Goal: Transaction & Acquisition: Purchase product/service

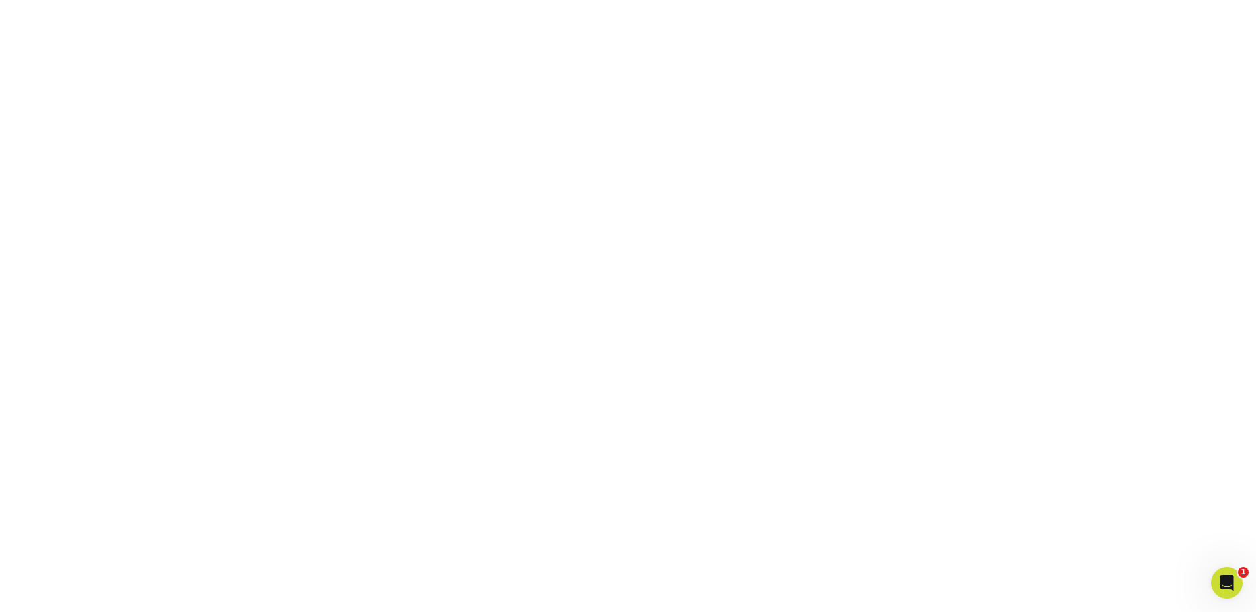
scroll to position [171, 0]
click at [1225, 583] on icon "Open Intercom Messenger" at bounding box center [1225, 581] width 22 height 22
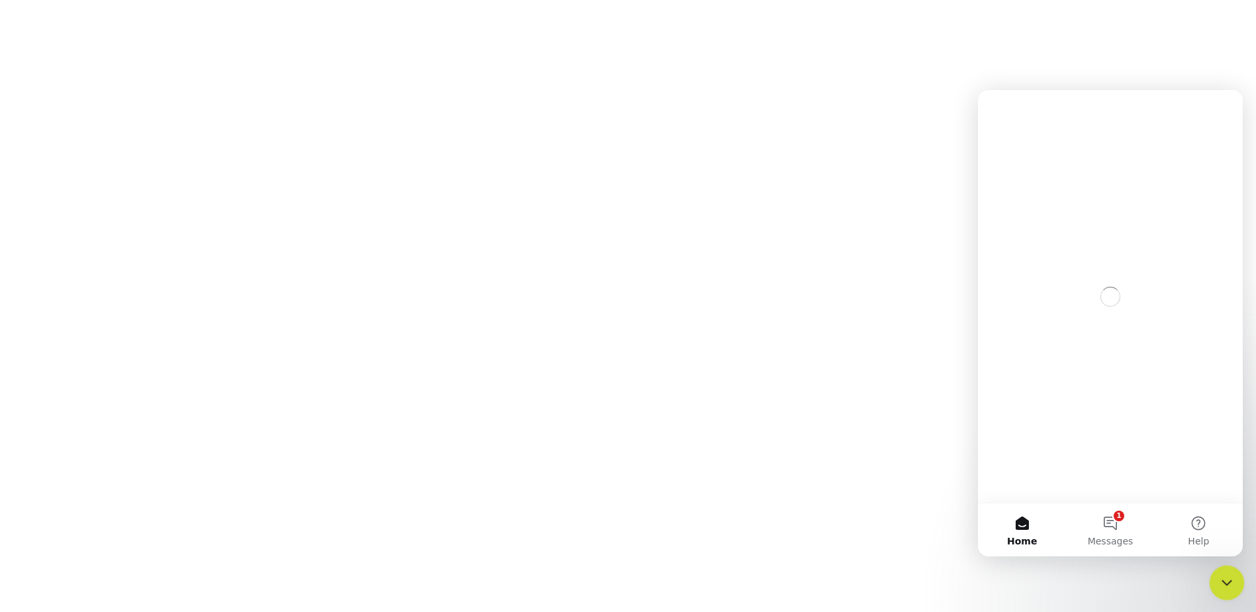
scroll to position [0, 0]
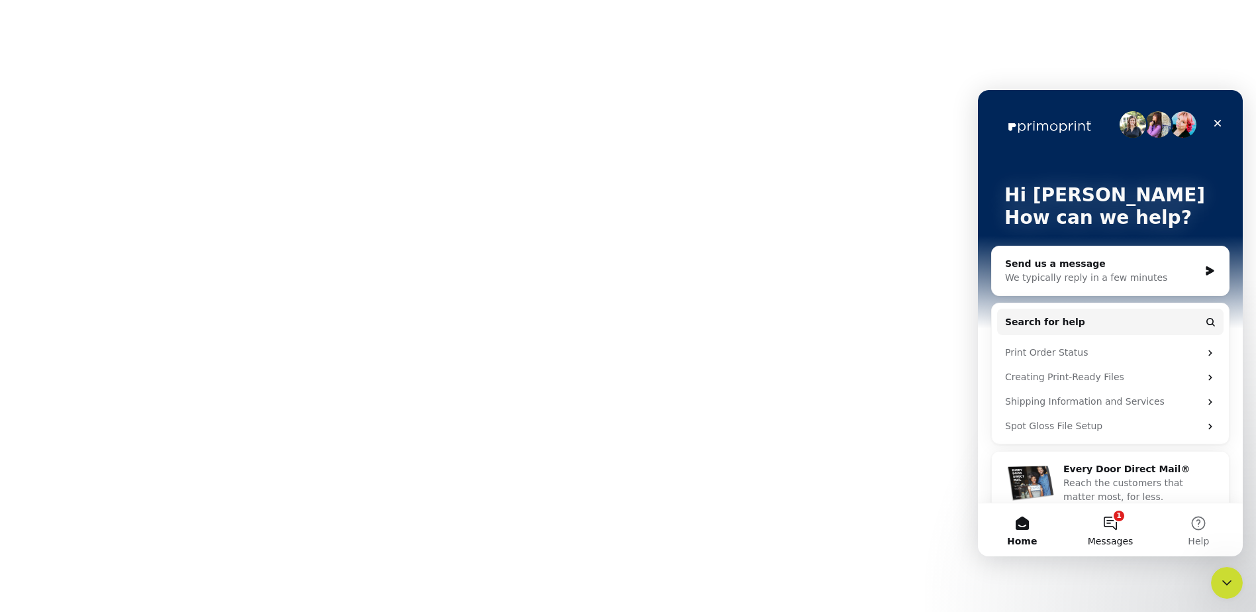
click at [1112, 525] on button "1 Messages" at bounding box center [1110, 529] width 88 height 53
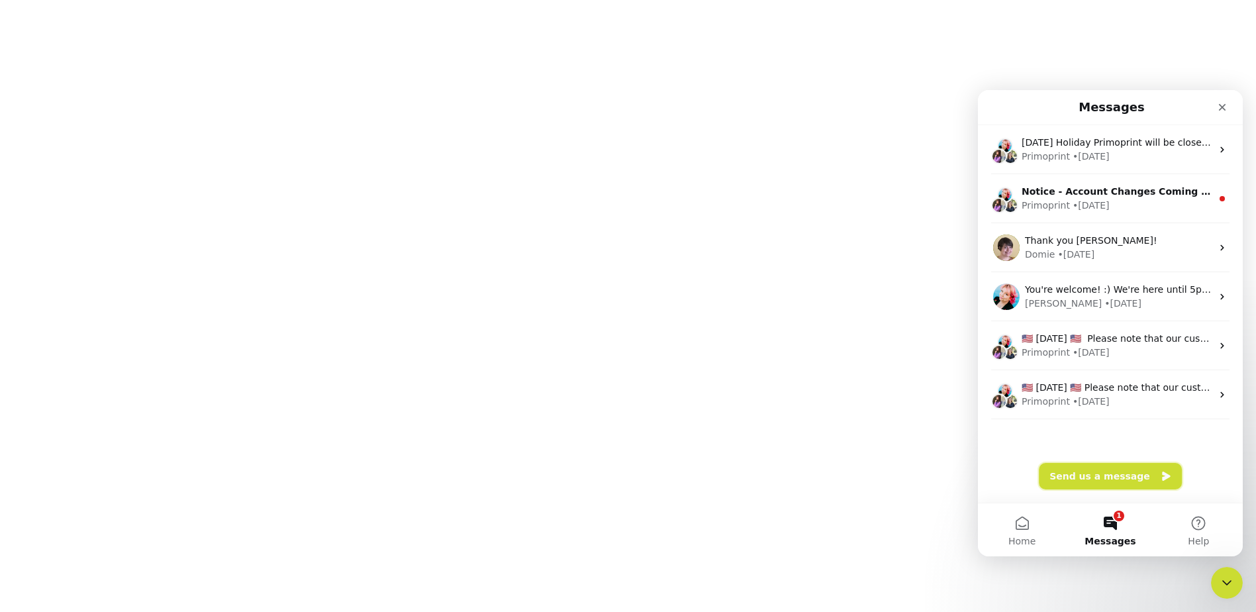
click at [1108, 478] on button "Send us a message" at bounding box center [1110, 476] width 143 height 26
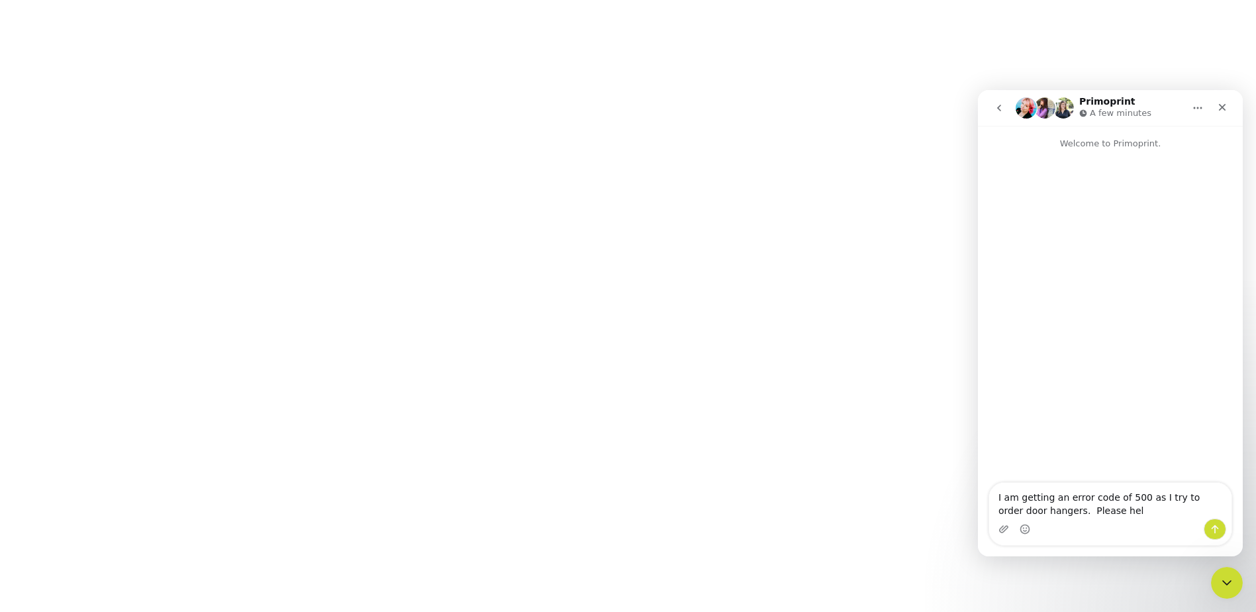
type textarea "I am getting an error code of 500 as I try to order door hangers. Please help"
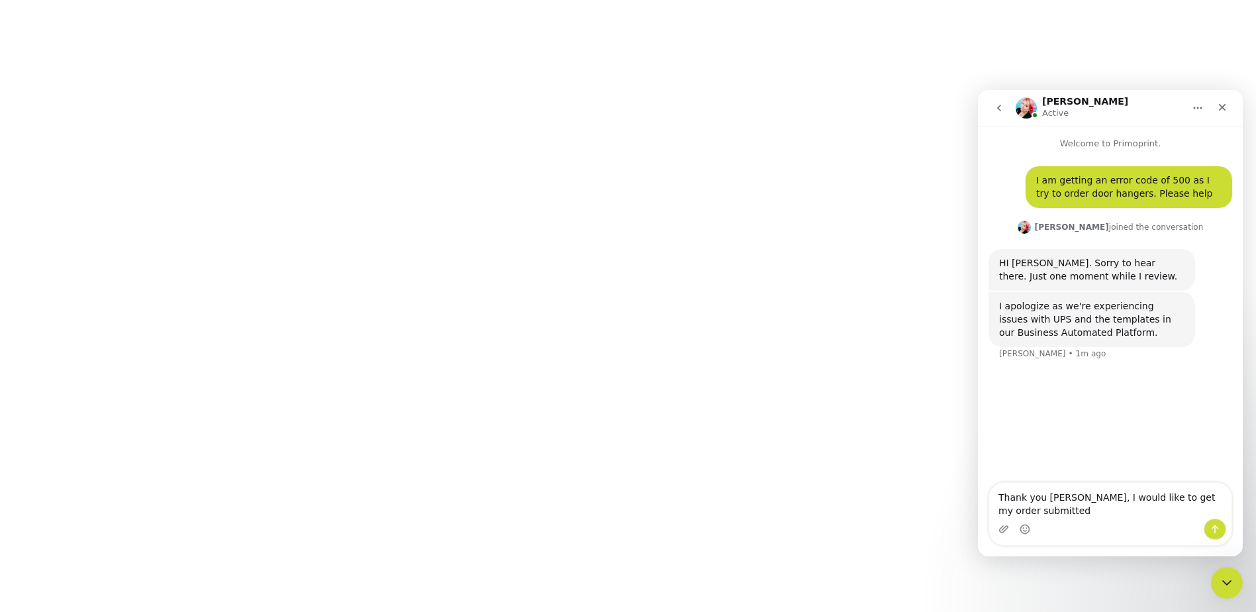
type textarea "Thank you Jenny, I would like to get my order submitted"
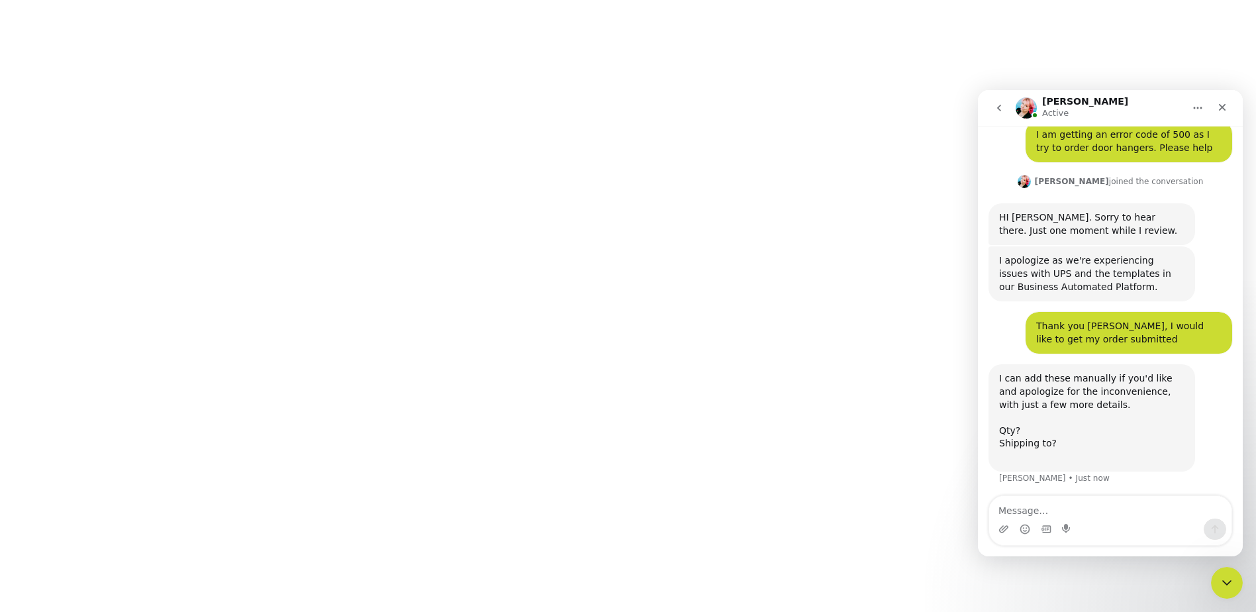
scroll to position [49, 0]
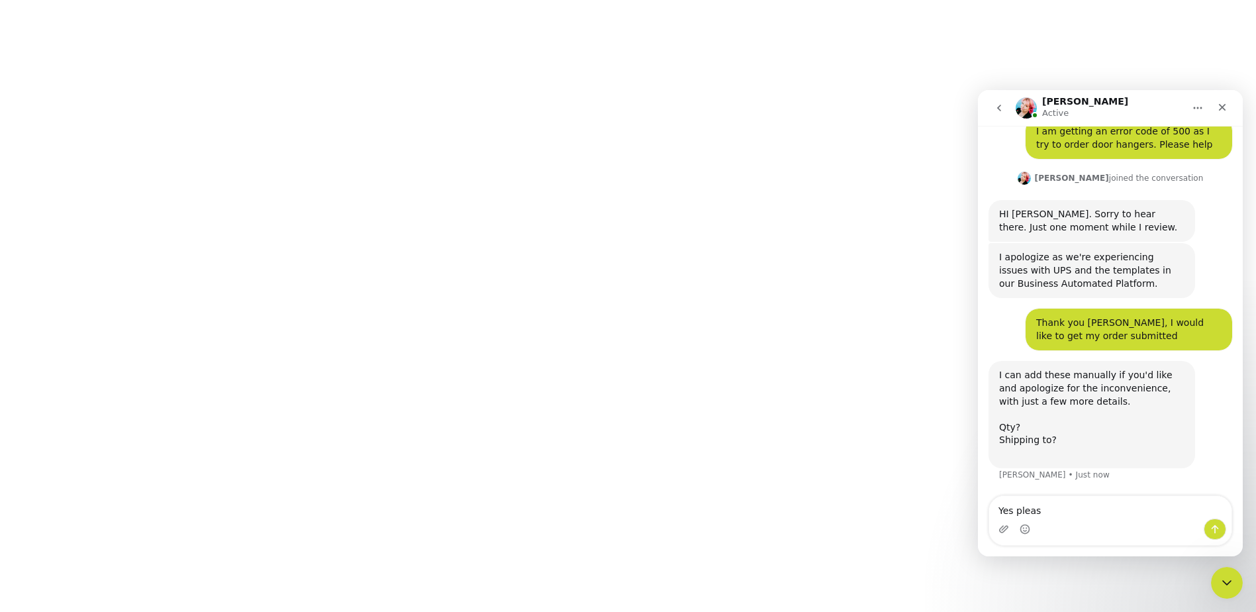
type textarea "Yes please"
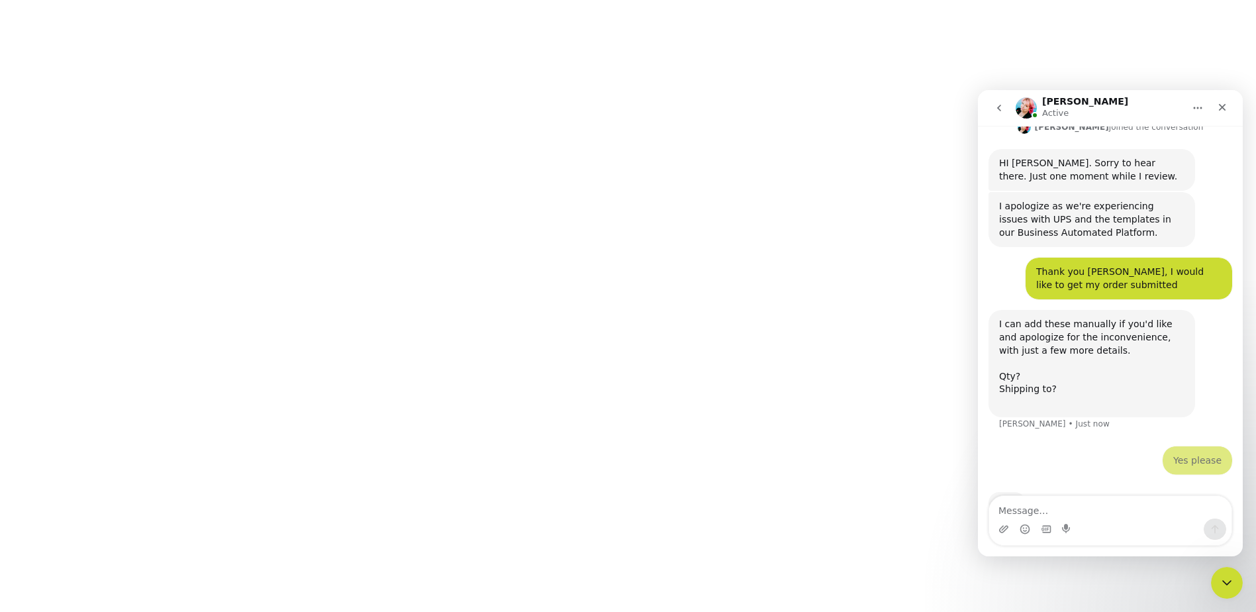
scroll to position [139, 0]
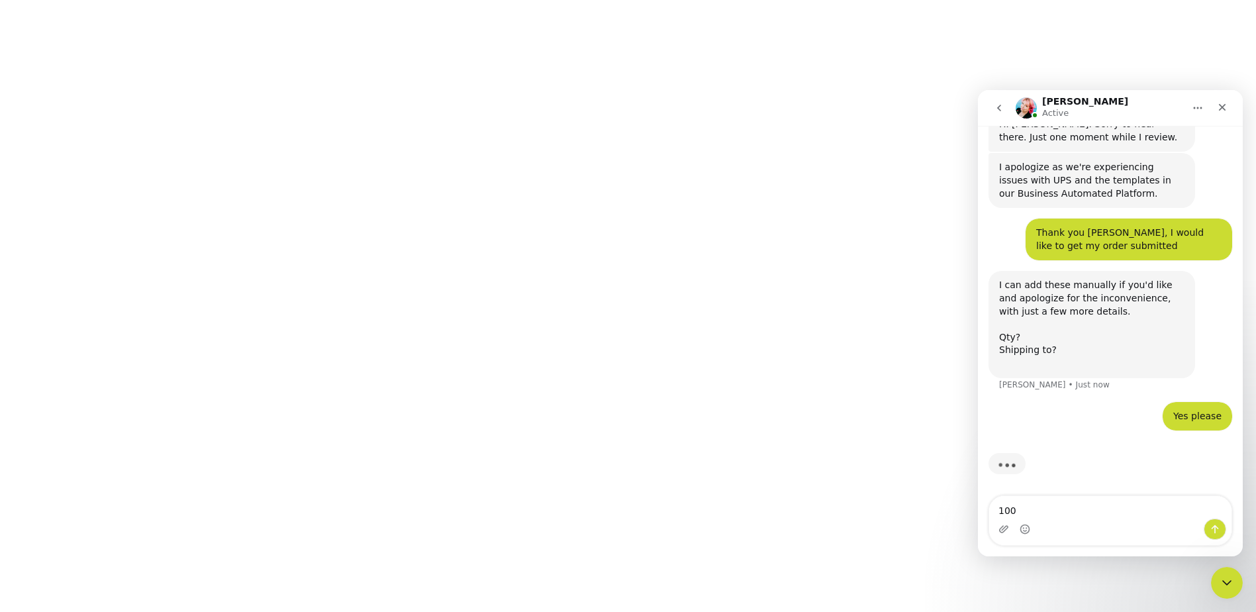
type textarea "1000"
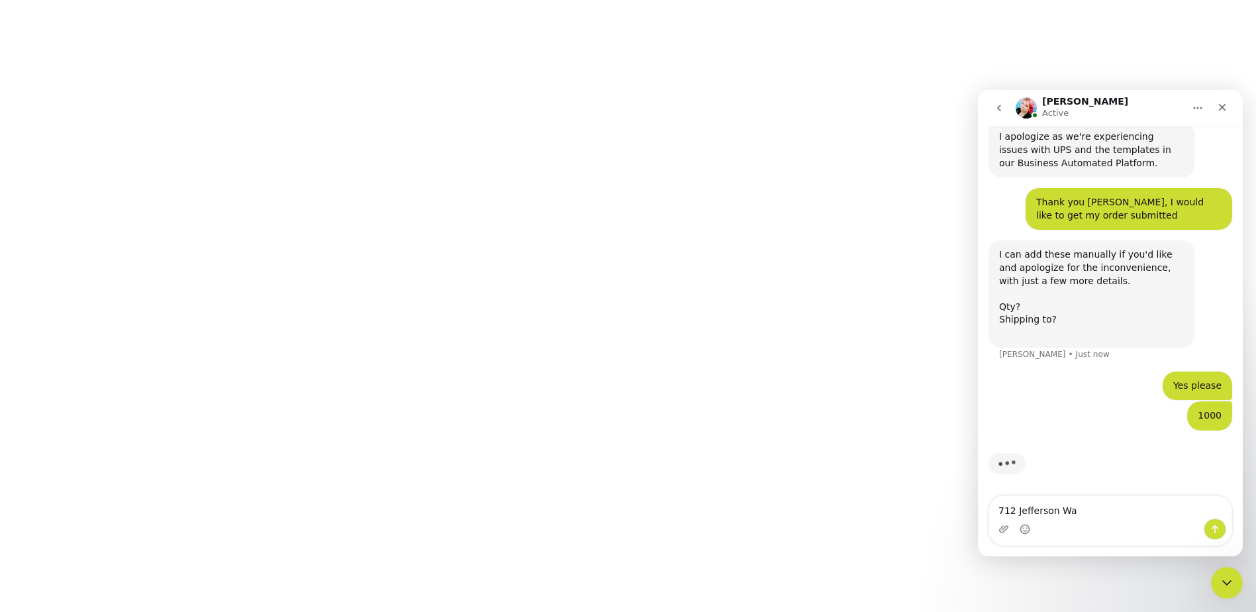
type textarea "712 Jefferson Way"
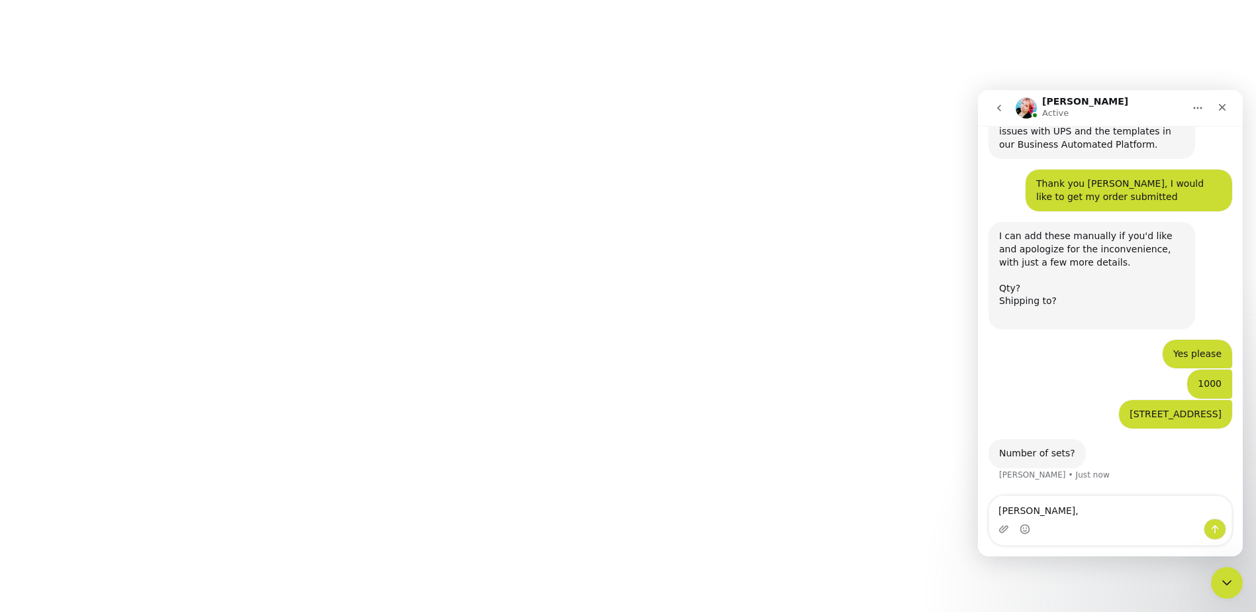
scroll to position [188, 0]
type textarea "McGregor, TX 76657"
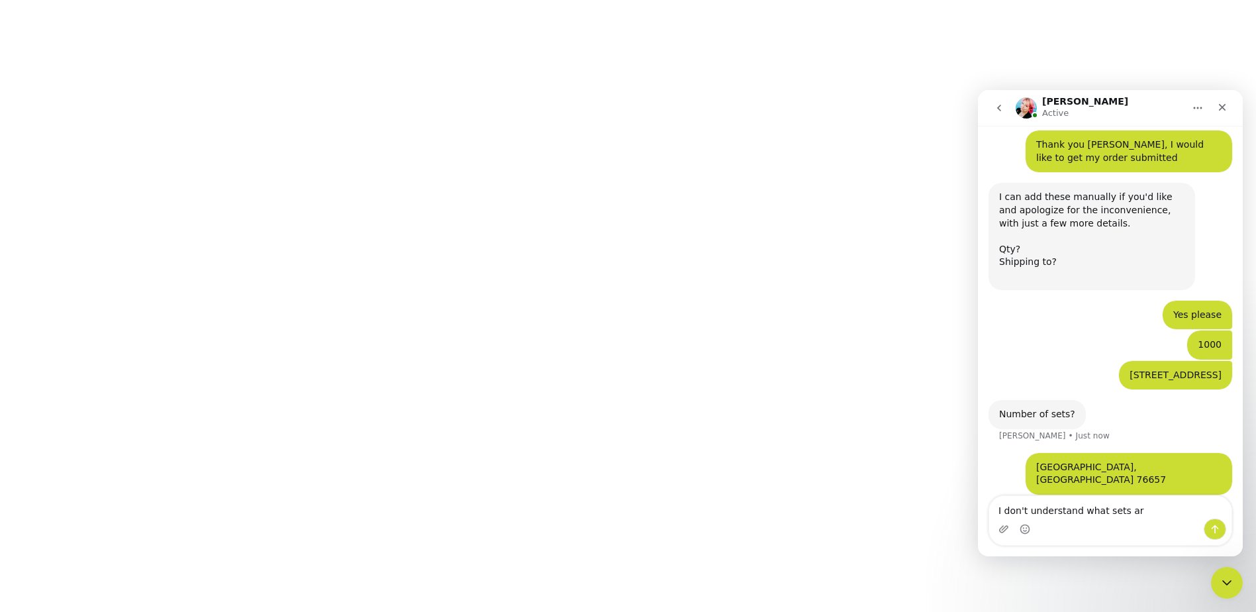
type textarea "I don't understand what sets are"
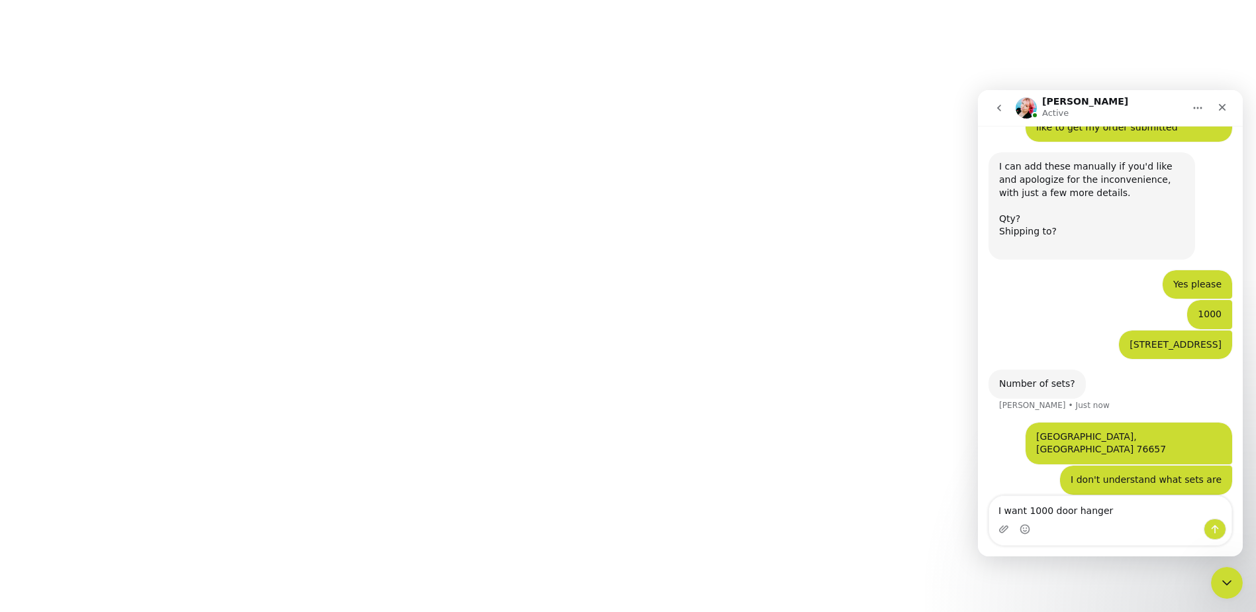
type textarea "I want 1000 door hangers"
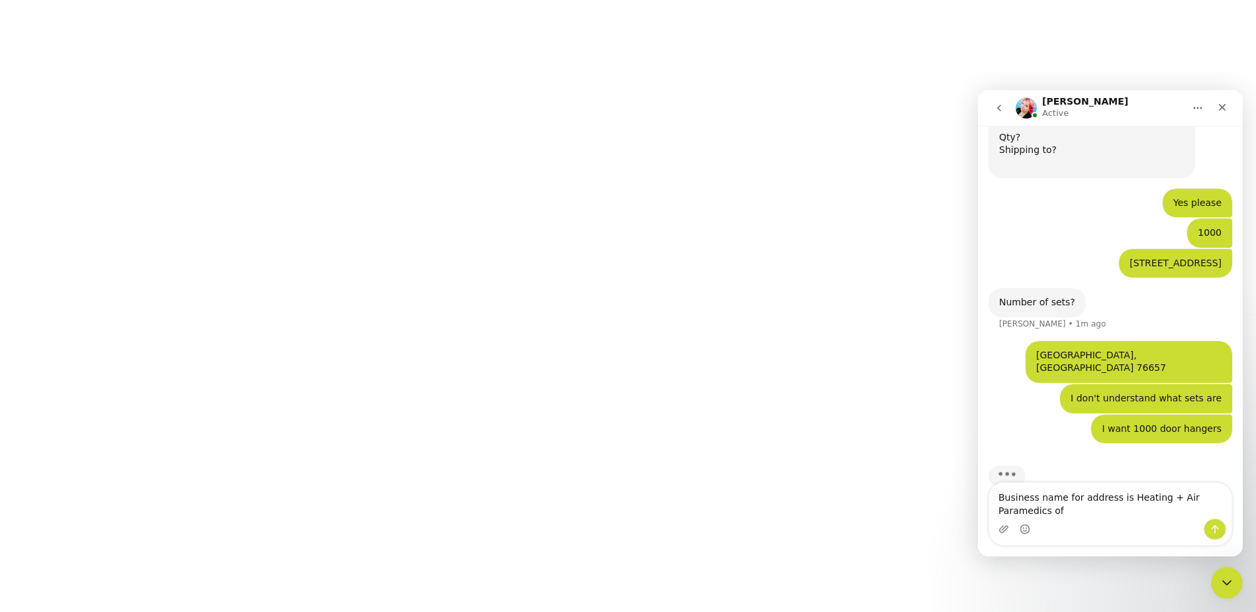
scroll to position [352, 0]
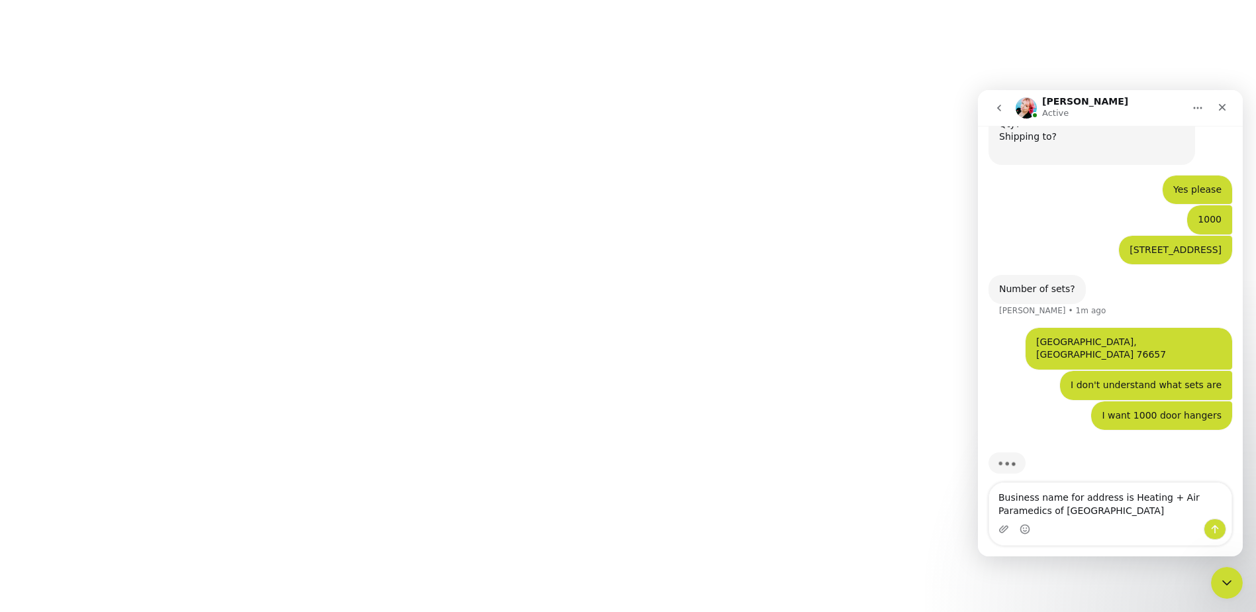
type textarea "Business name for address is Heating + Air Paramedics of Greater Waco"
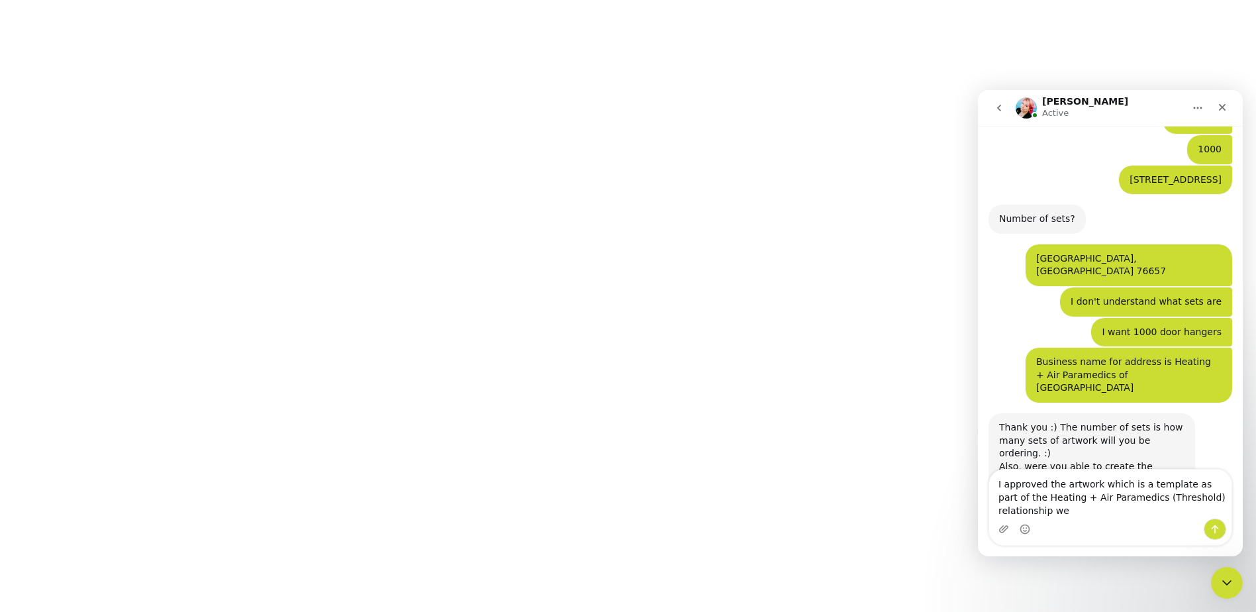
scroll to position [436, 0]
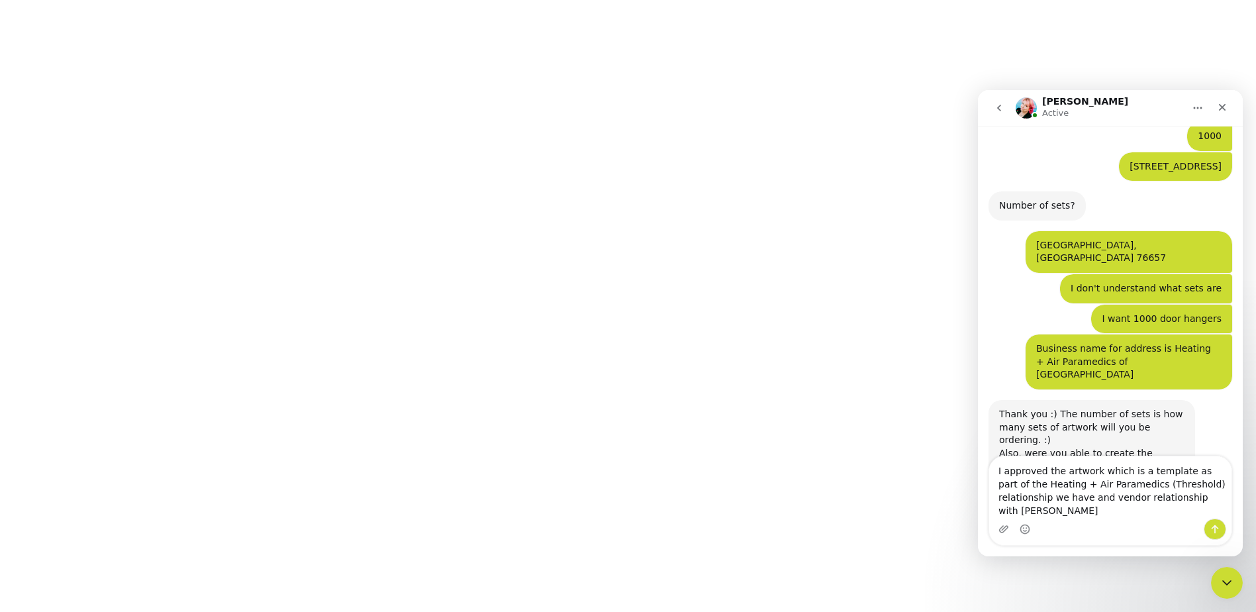
type textarea "I approved the artwork which is a template as part of the Heating + Air Paramed…"
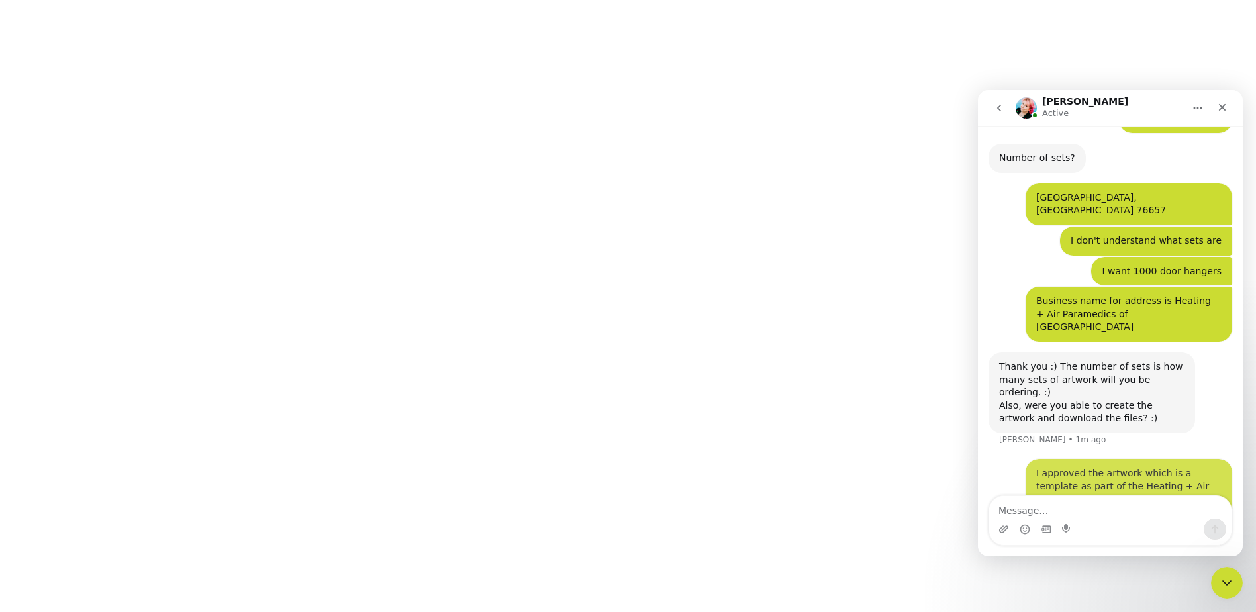
scroll to position [488, 0]
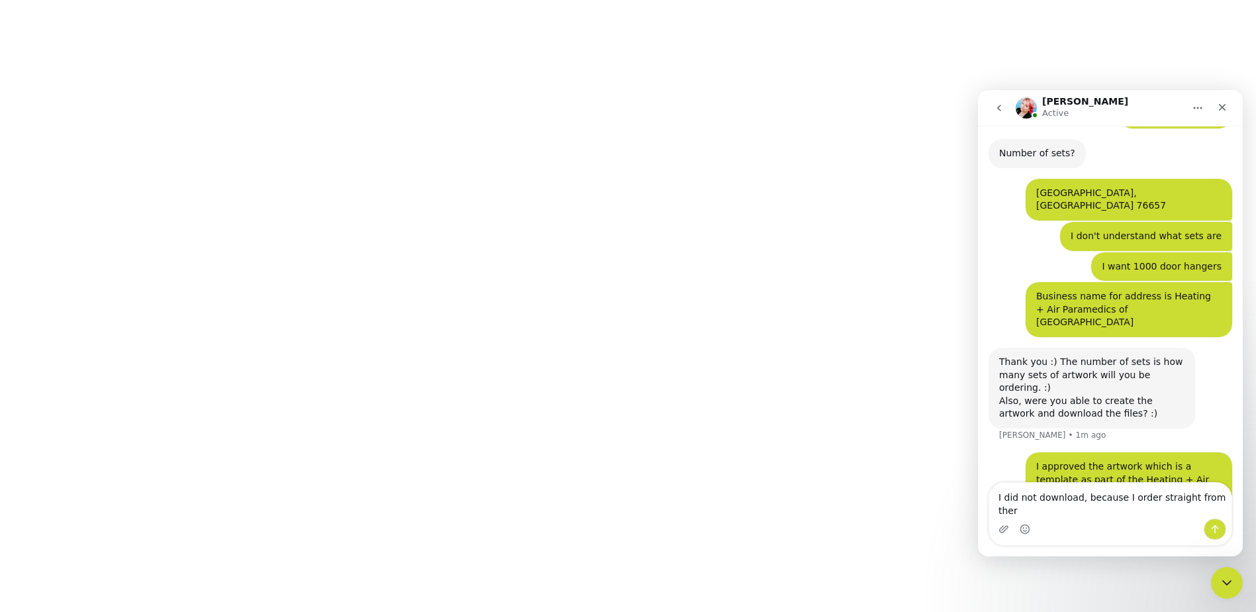
type textarea "I did not download, because I order straight from there"
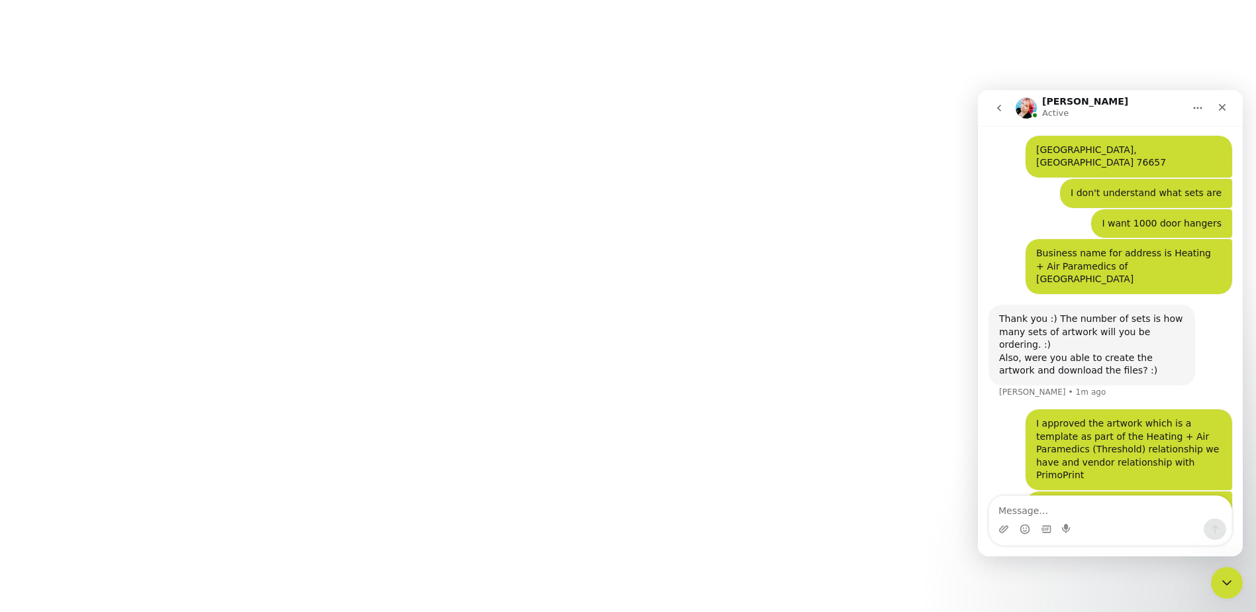
scroll to position [199, 0]
click at [1030, 512] on textarea "Message…" at bounding box center [1110, 507] width 242 height 23
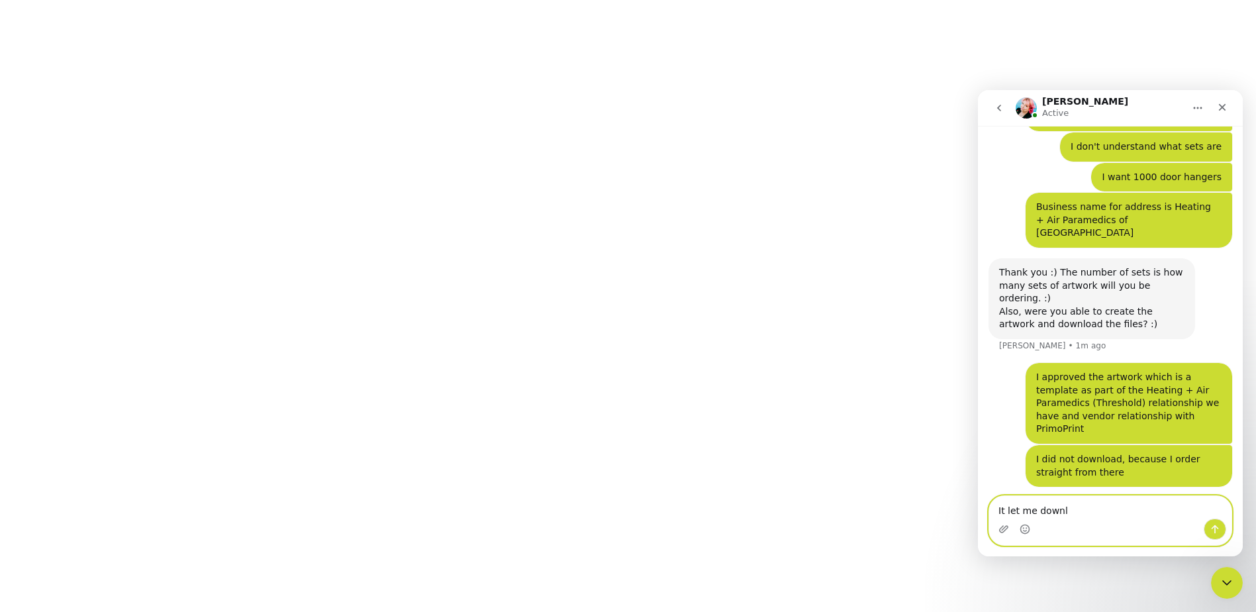
scroll to position [582, 0]
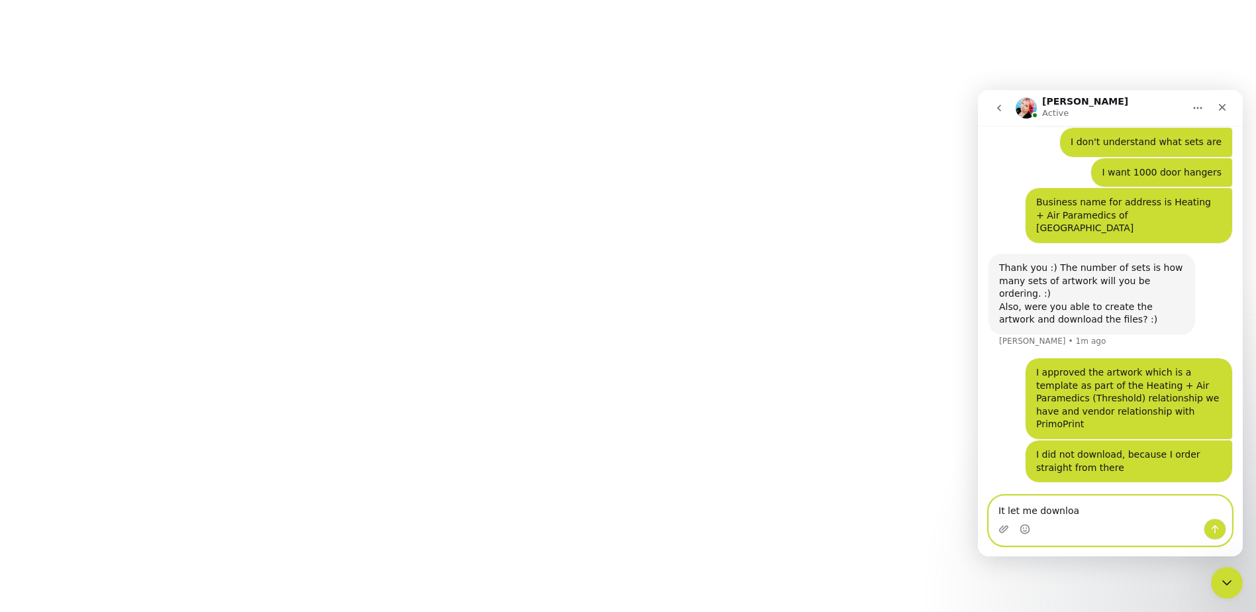
type textarea "It let me download"
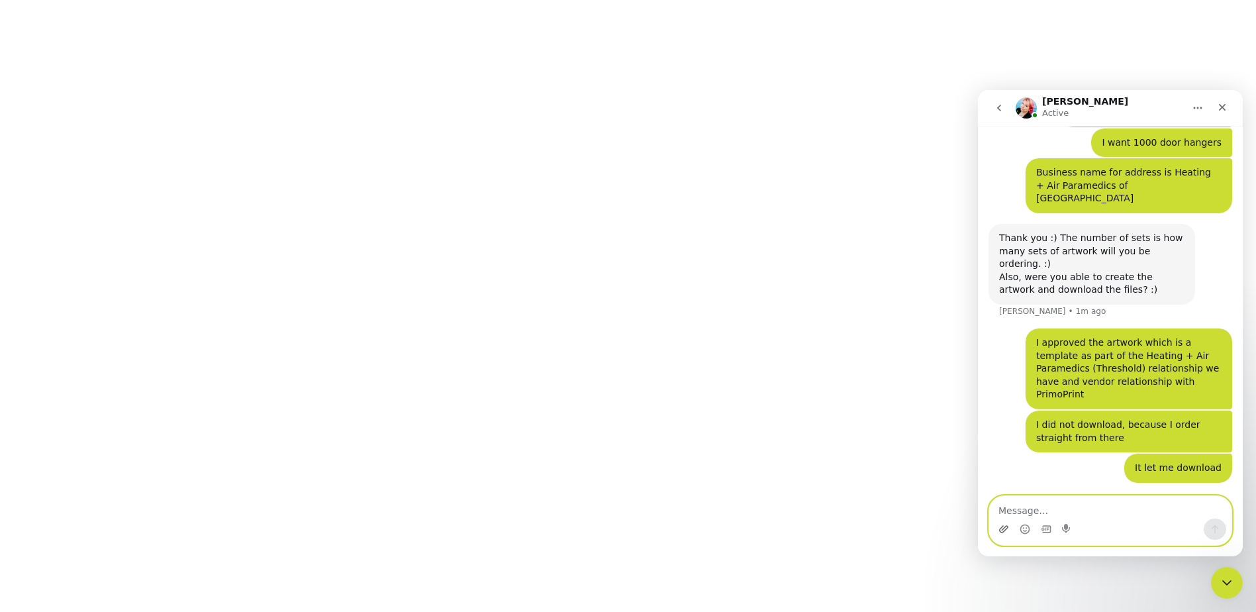
click at [1002, 526] on icon "Upload attachment" at bounding box center [1003, 528] width 9 height 7
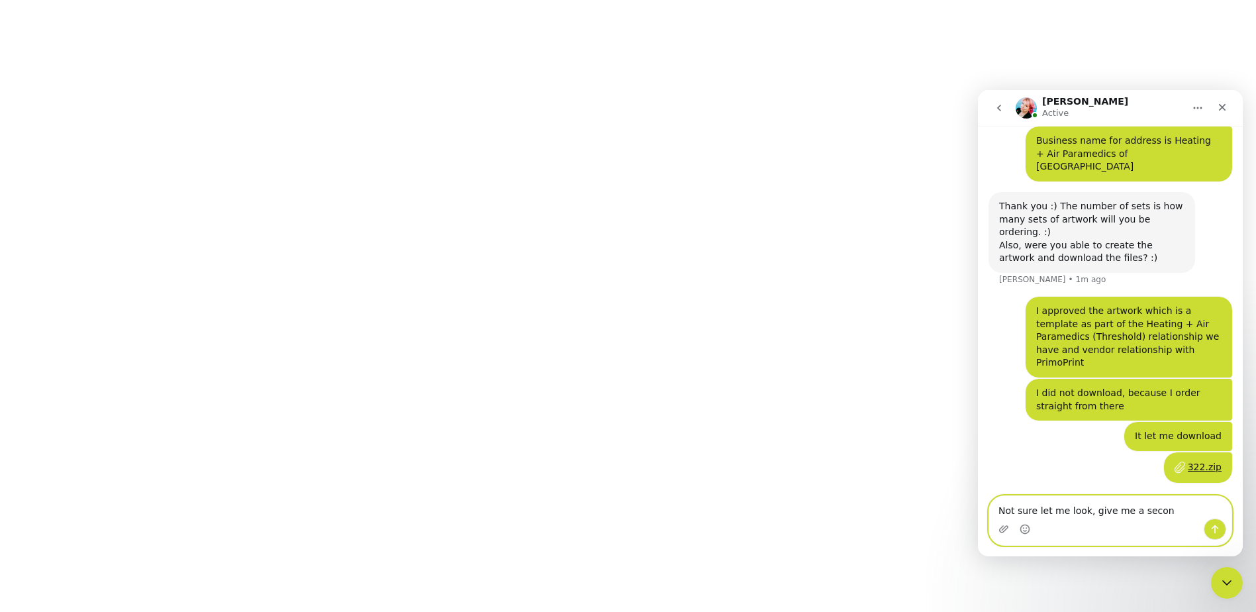
type textarea "Not sure let me look, give me a second"
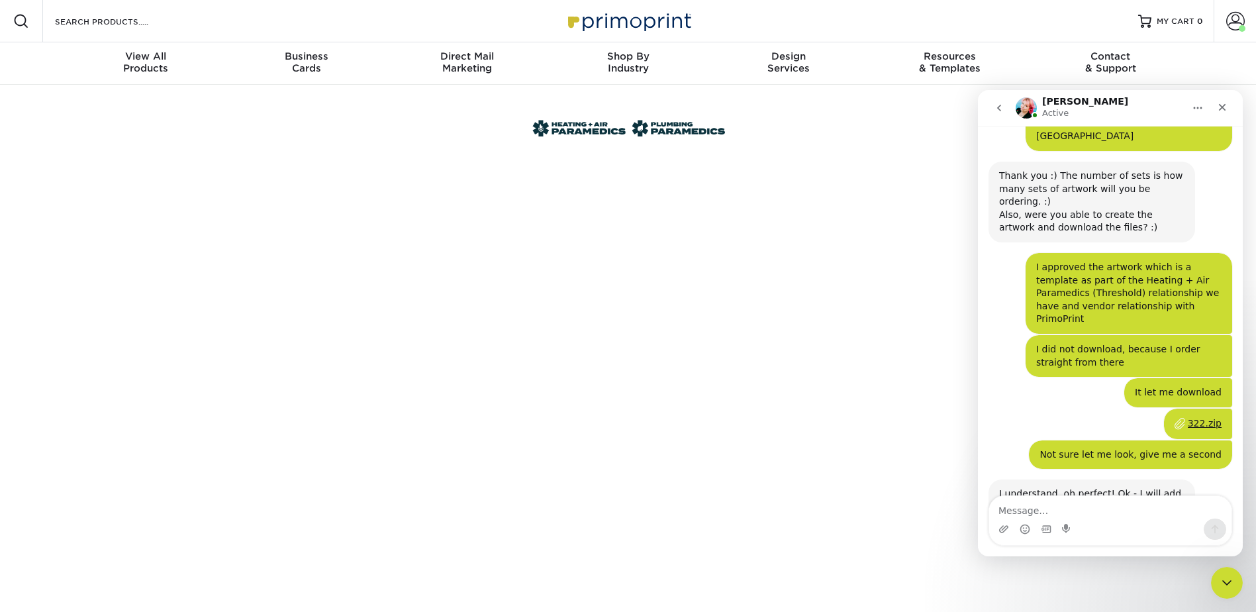
scroll to position [689, 0]
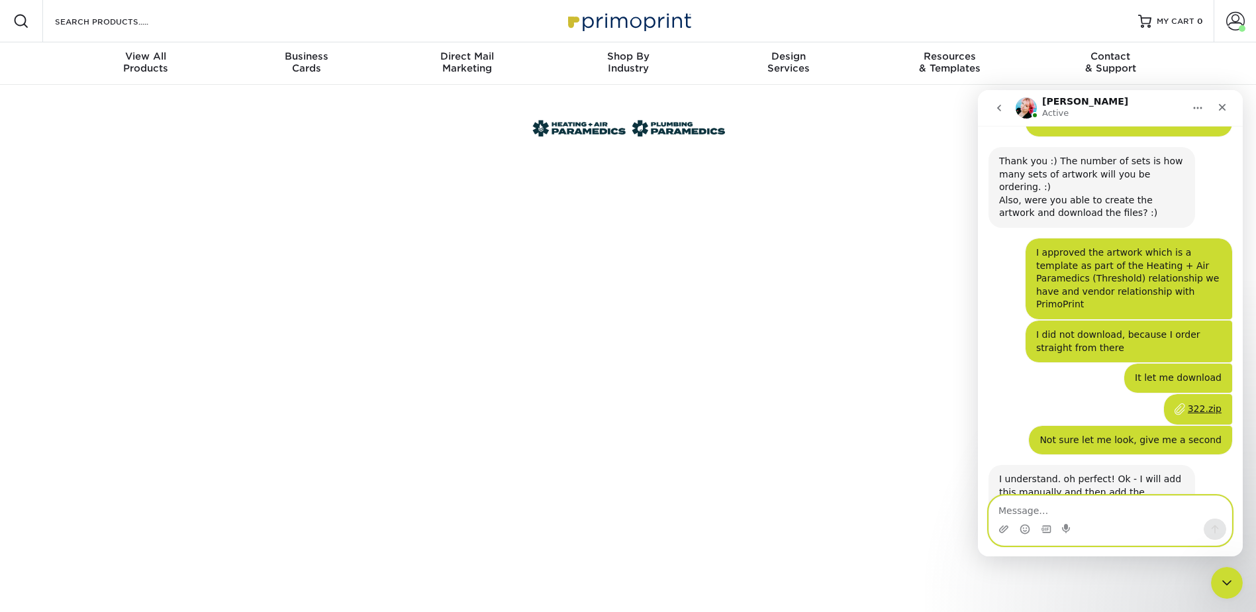
click at [1029, 507] on textarea "Message…" at bounding box center [1110, 507] width 242 height 23
type textarea "I just looked at the file and it is correct"
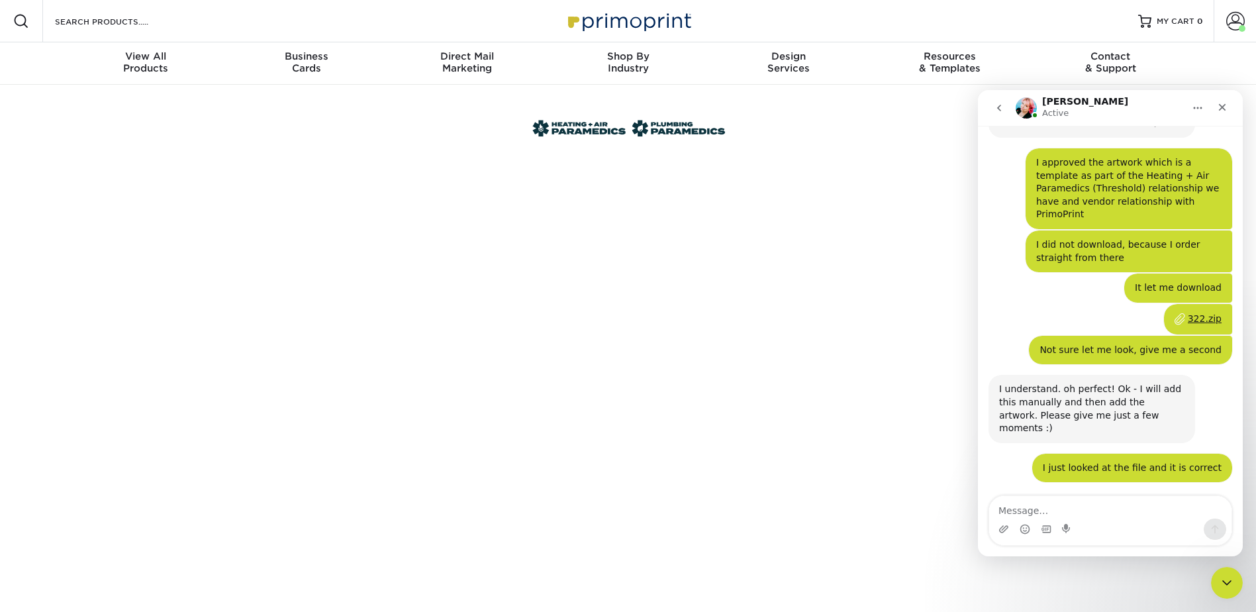
scroll to position [767, 0]
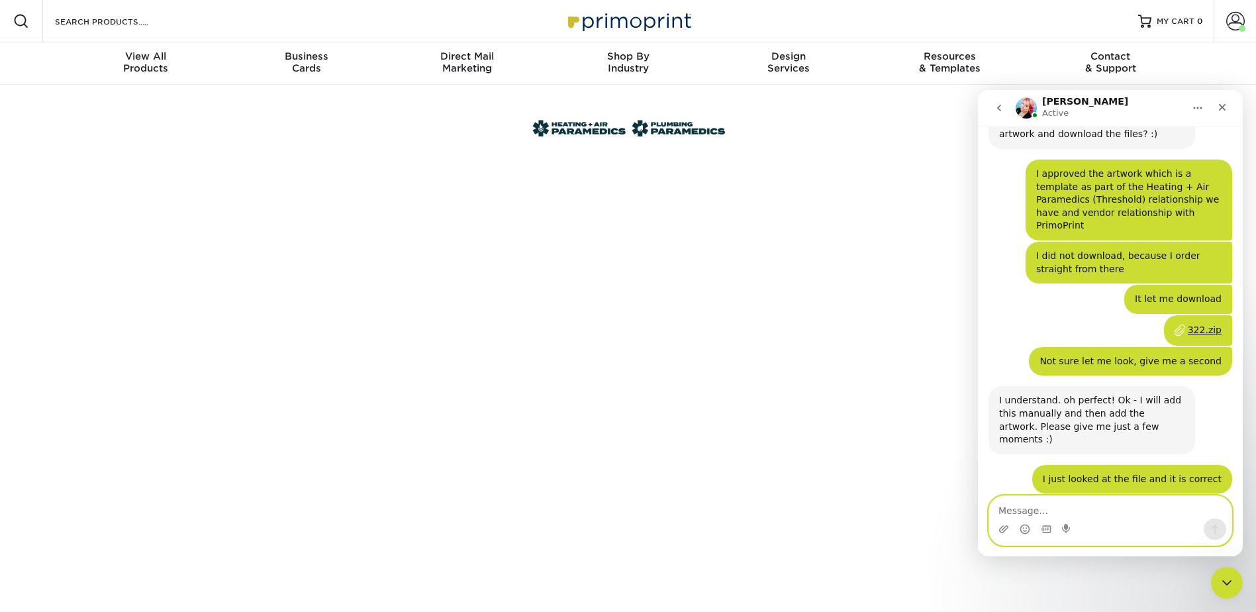
click at [1033, 508] on textarea "Message…" at bounding box center [1110, 507] width 242 height 23
type textarea "Any luck?"
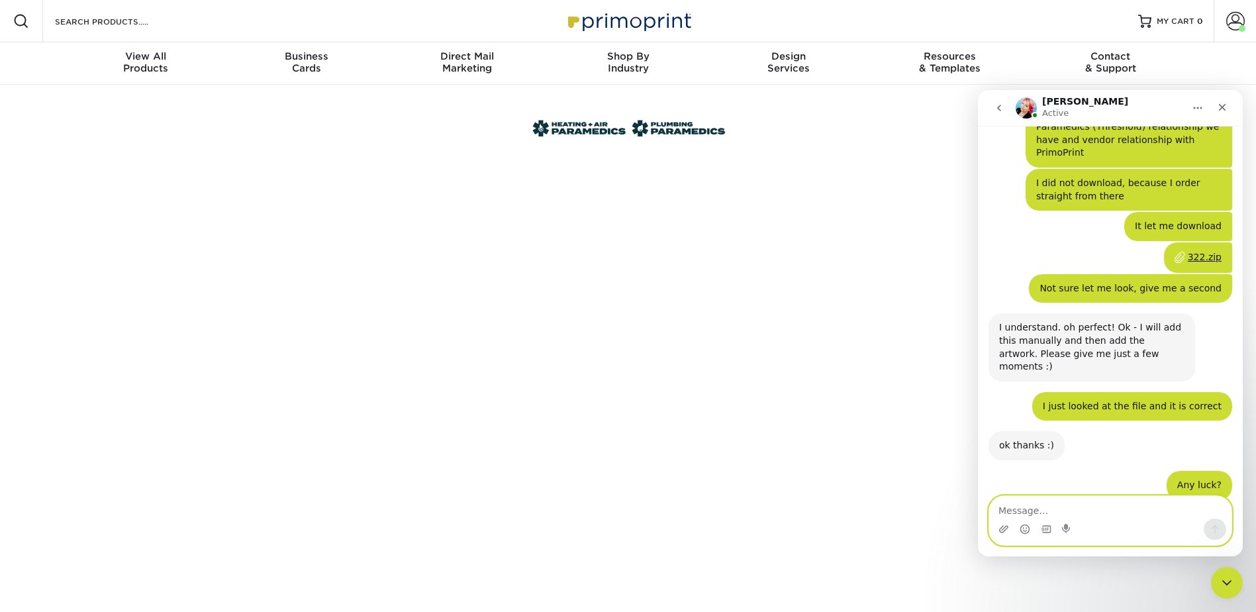
scroll to position [872, 0]
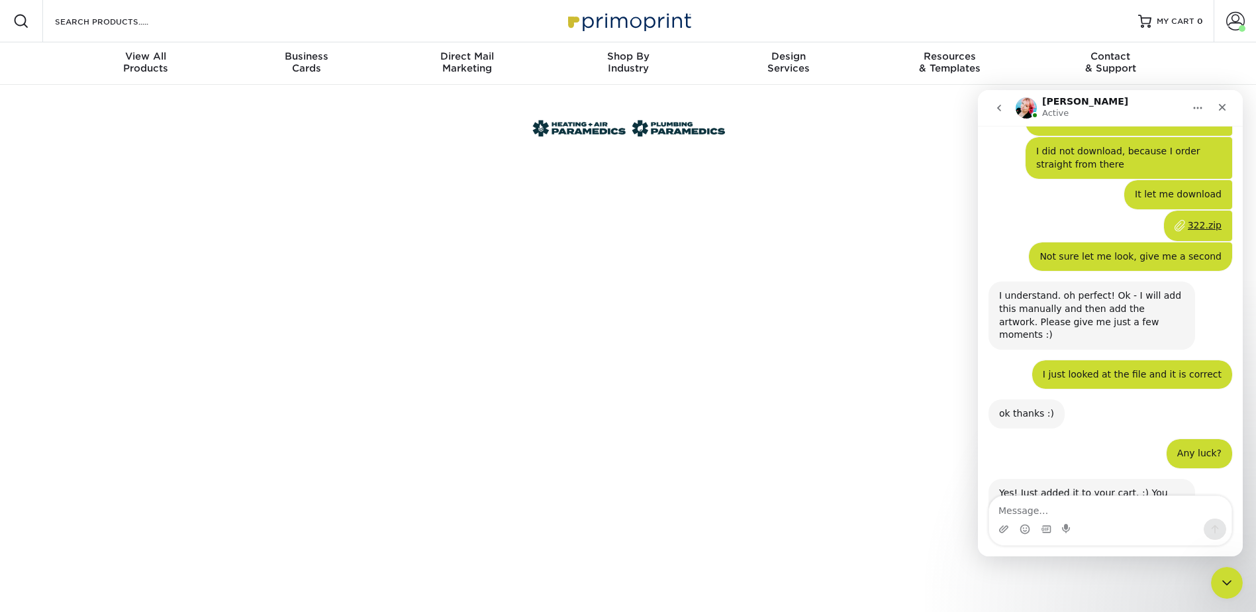
click at [1150, 22] on div at bounding box center [1144, 21] width 13 height 13
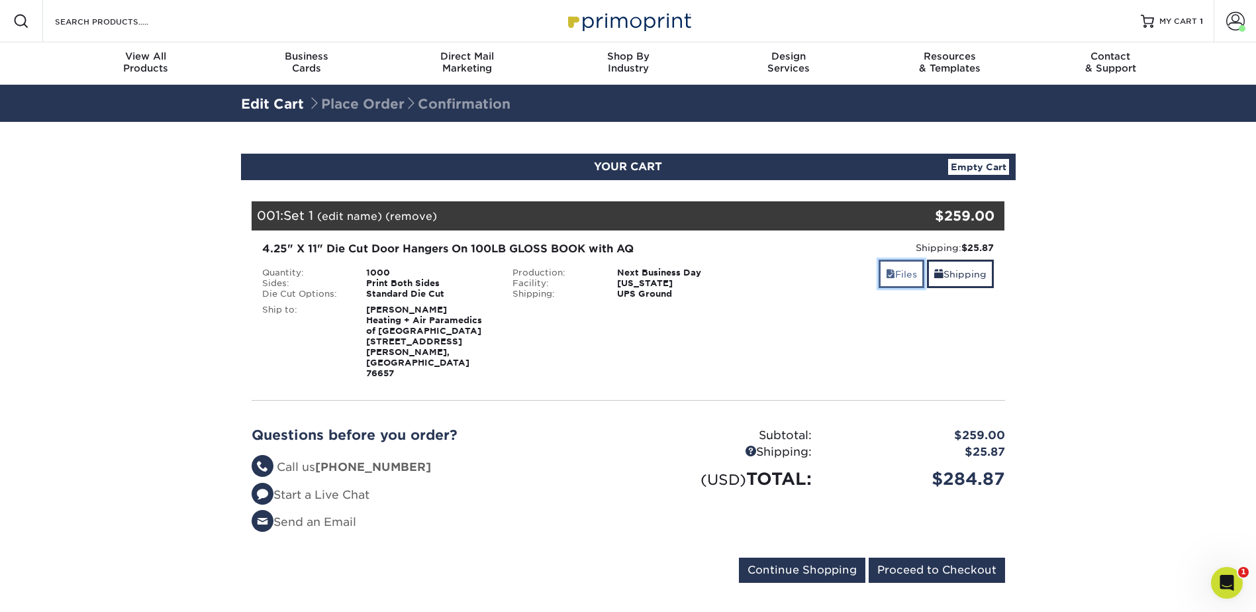
click at [904, 275] on link "Files" at bounding box center [902, 274] width 46 height 28
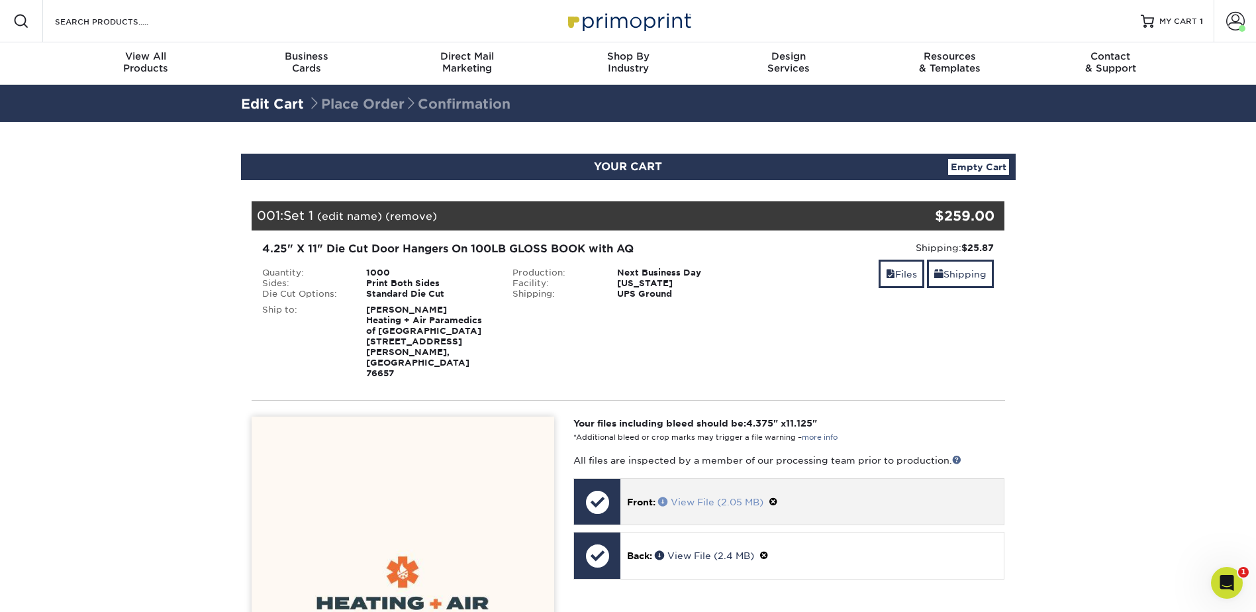
click at [714, 497] on link "View File (2.05 MB)" at bounding box center [710, 502] width 105 height 11
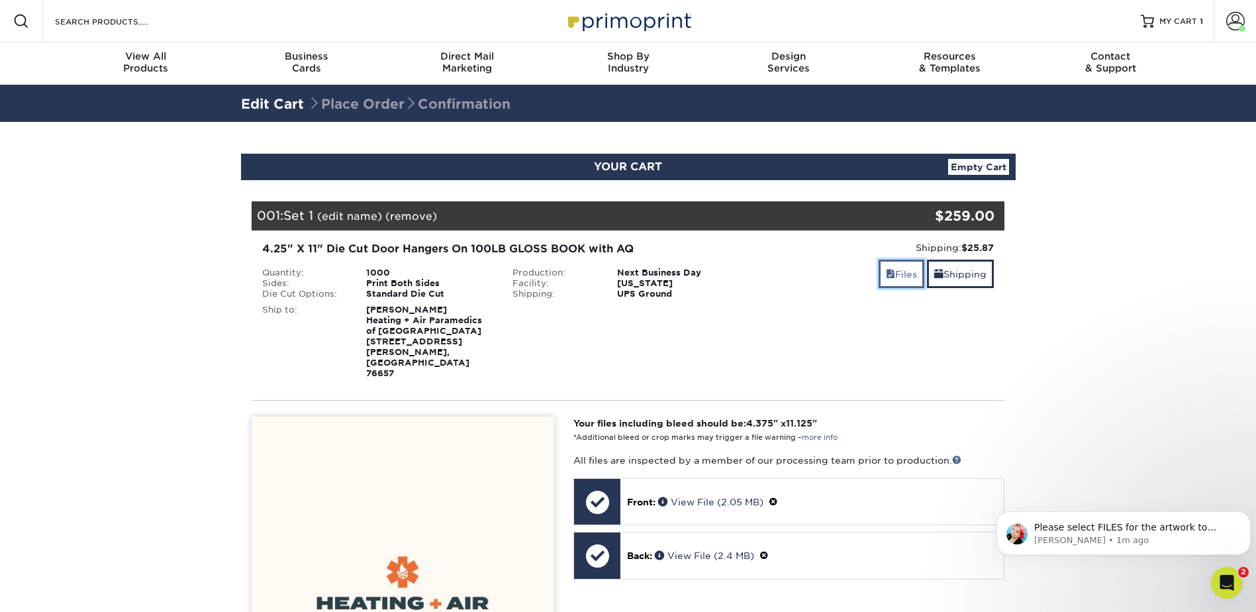
click at [901, 277] on link "Files" at bounding box center [902, 274] width 46 height 28
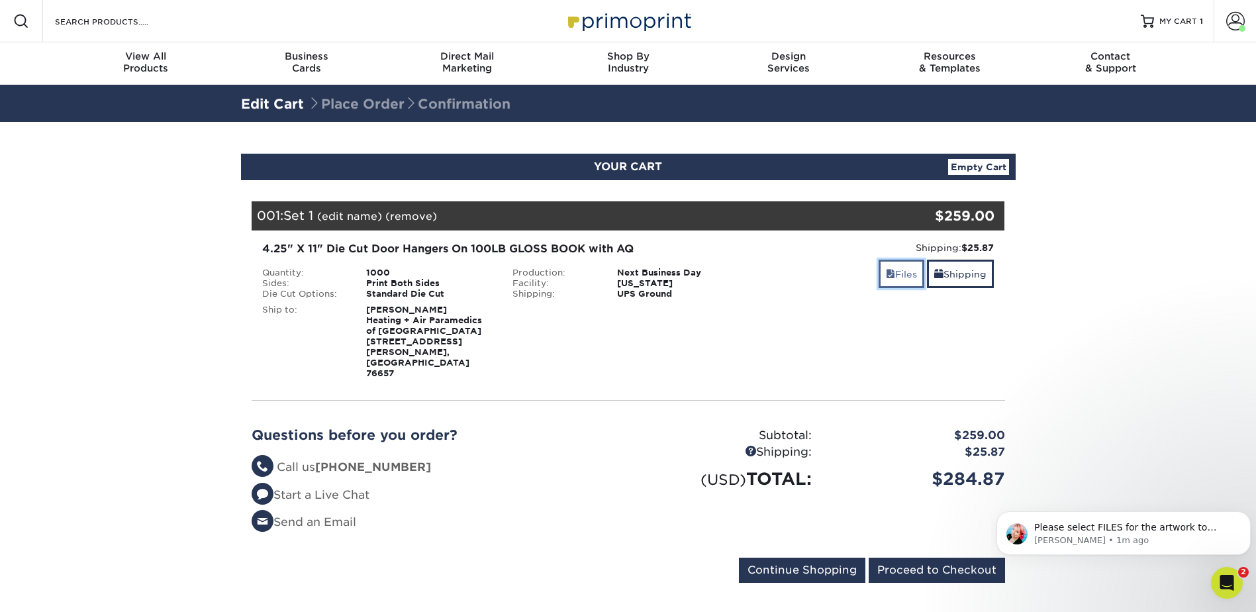
click at [894, 278] on link "Files" at bounding box center [902, 274] width 46 height 28
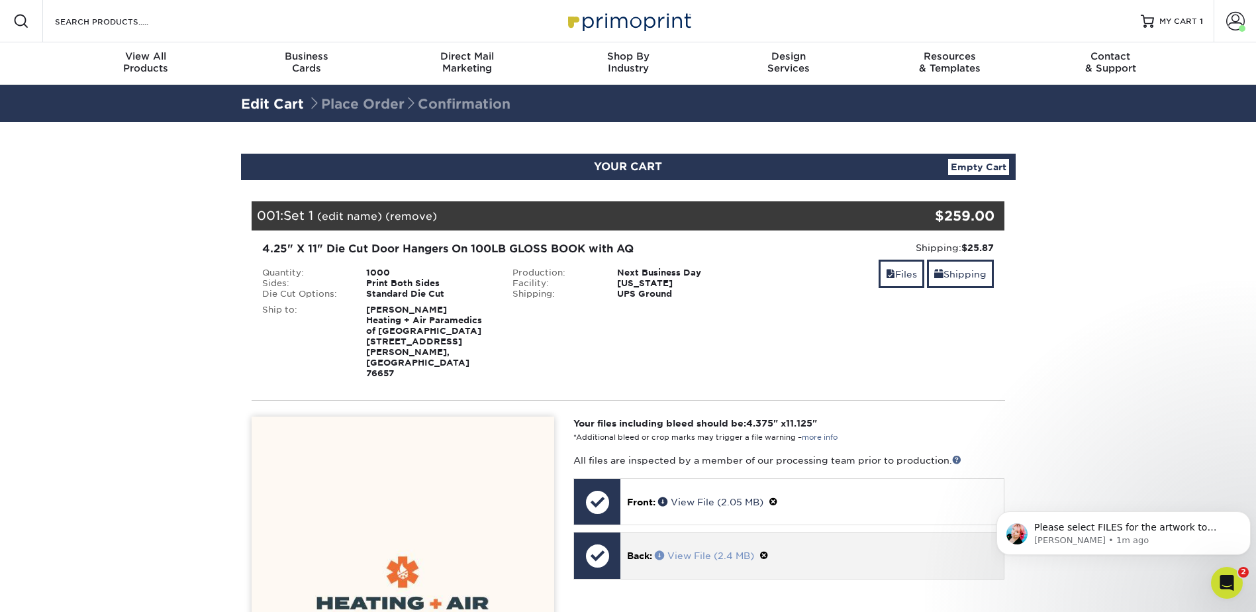
click at [703, 550] on link "View File (2.4 MB)" at bounding box center [704, 555] width 99 height 11
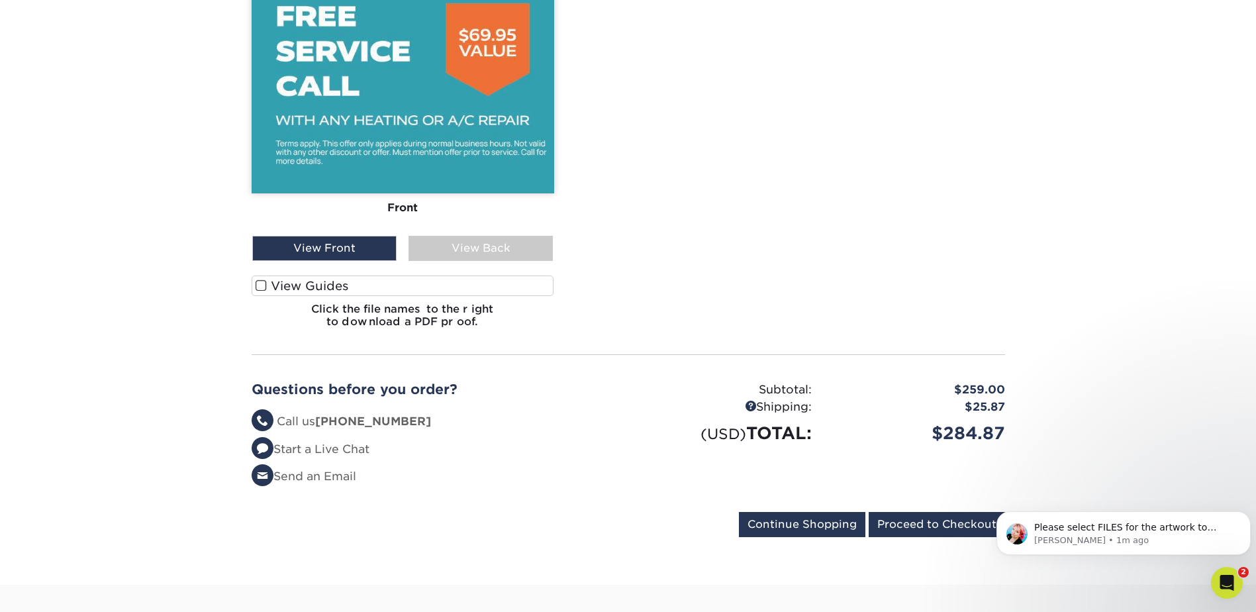
scroll to position [1059, 0]
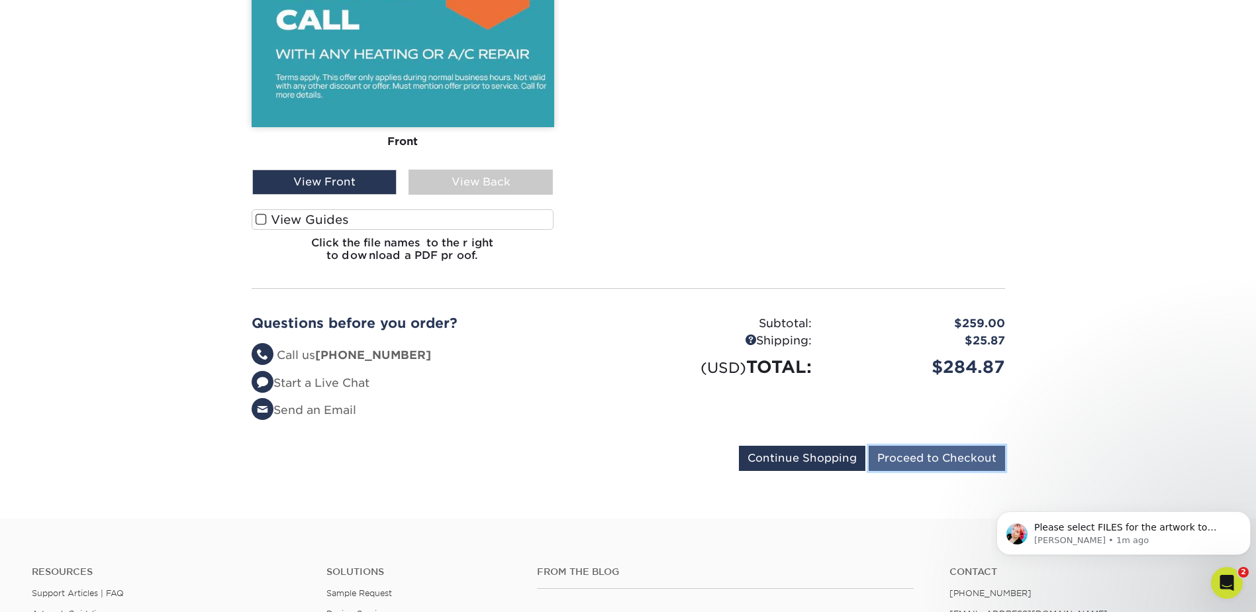
click at [940, 446] on input "Proceed to Checkout" at bounding box center [937, 458] width 136 height 25
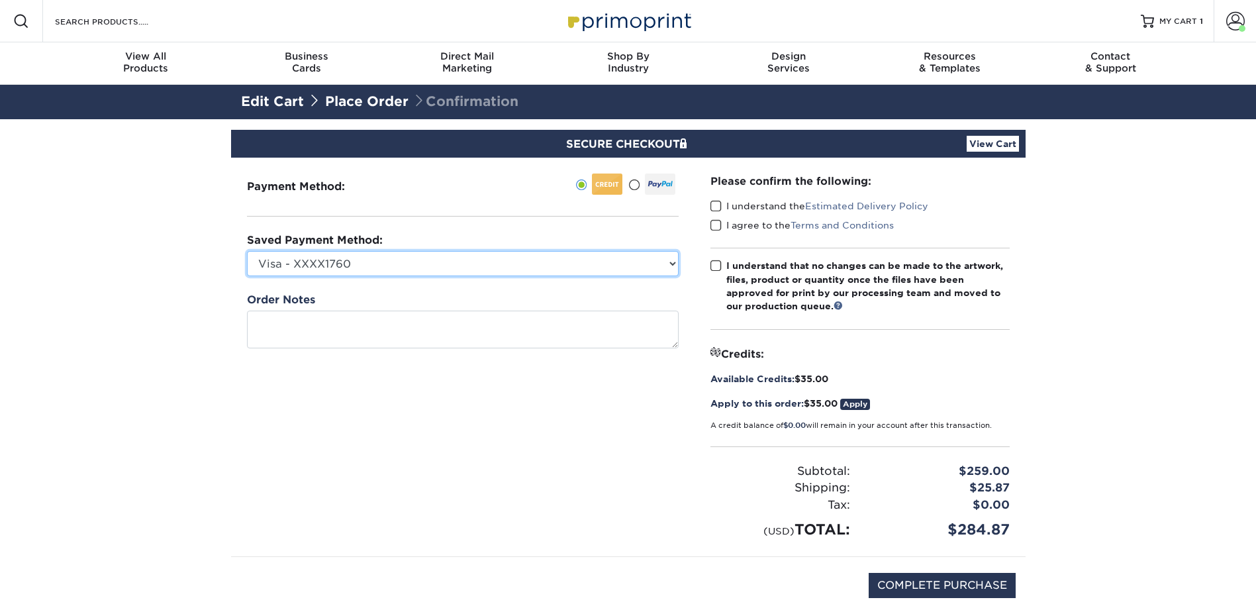
click at [563, 269] on select "Visa - XXXX1760 MasterCard - XXXX5064 New Credit Card" at bounding box center [463, 263] width 432 height 25
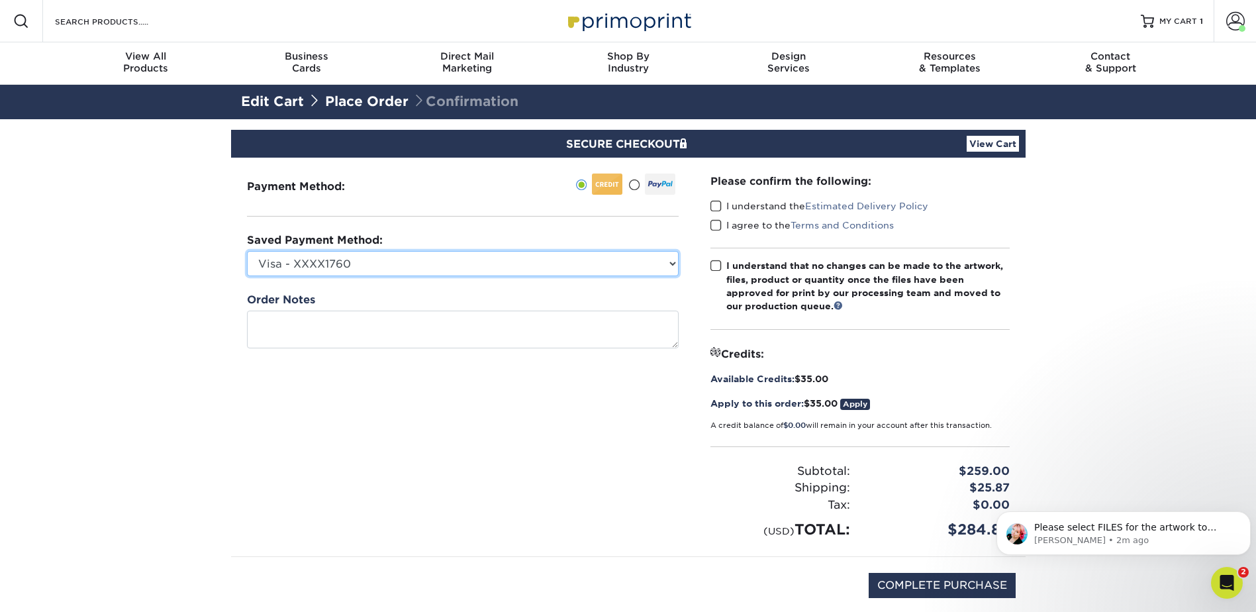
select select
click at [247, 251] on select "Visa - XXXX1760 MasterCard - XXXX5064 New Credit Card" at bounding box center [463, 263] width 432 height 25
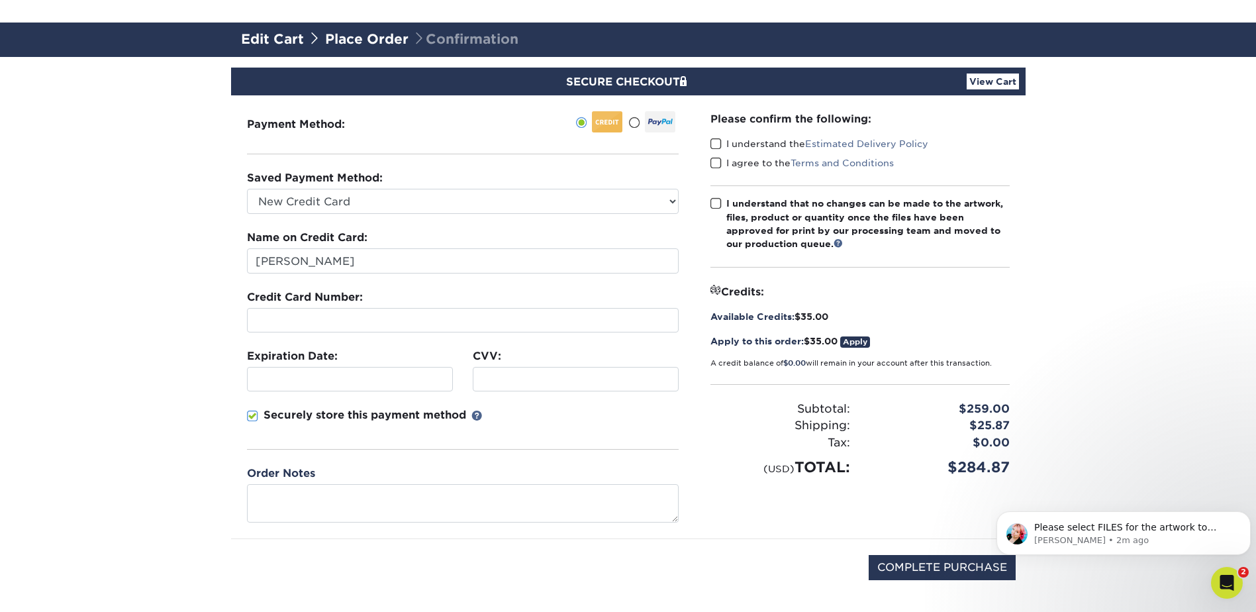
scroll to position [132, 0]
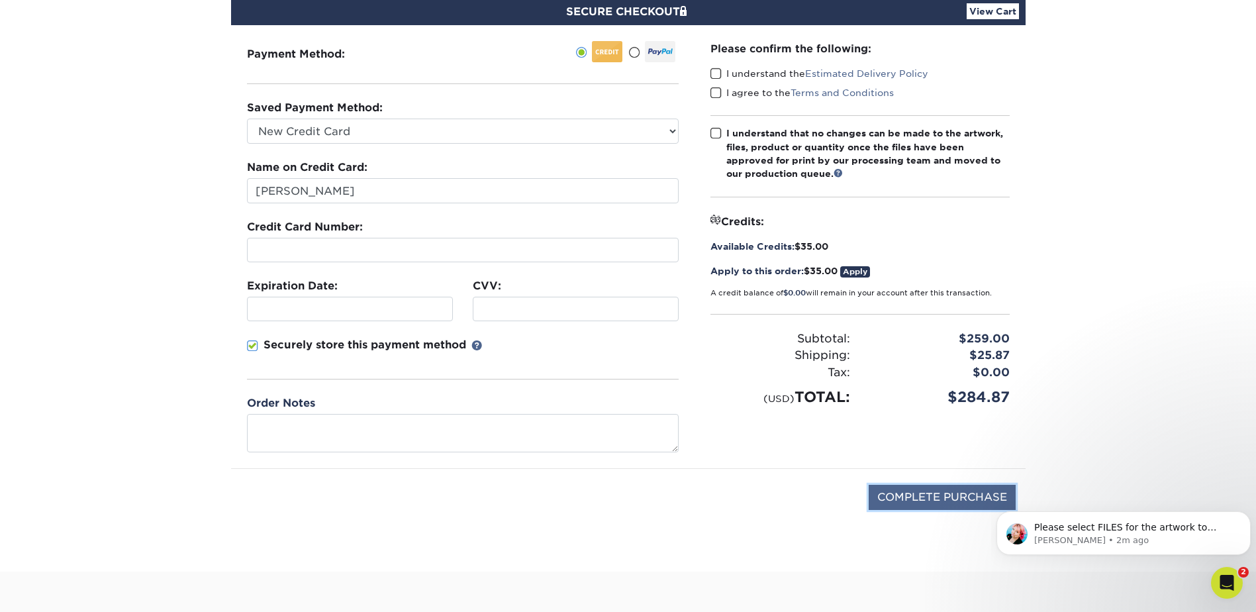
click at [953, 500] on input "COMPLETE PURCHASE" at bounding box center [942, 497] width 147 height 25
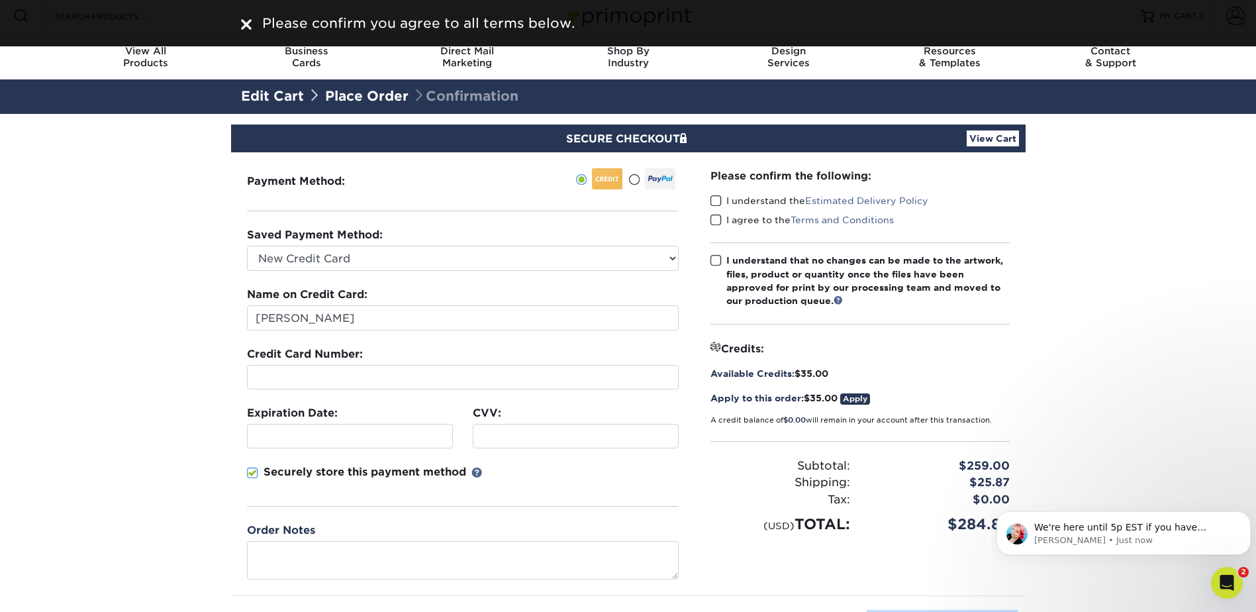
scroll to position [0, 0]
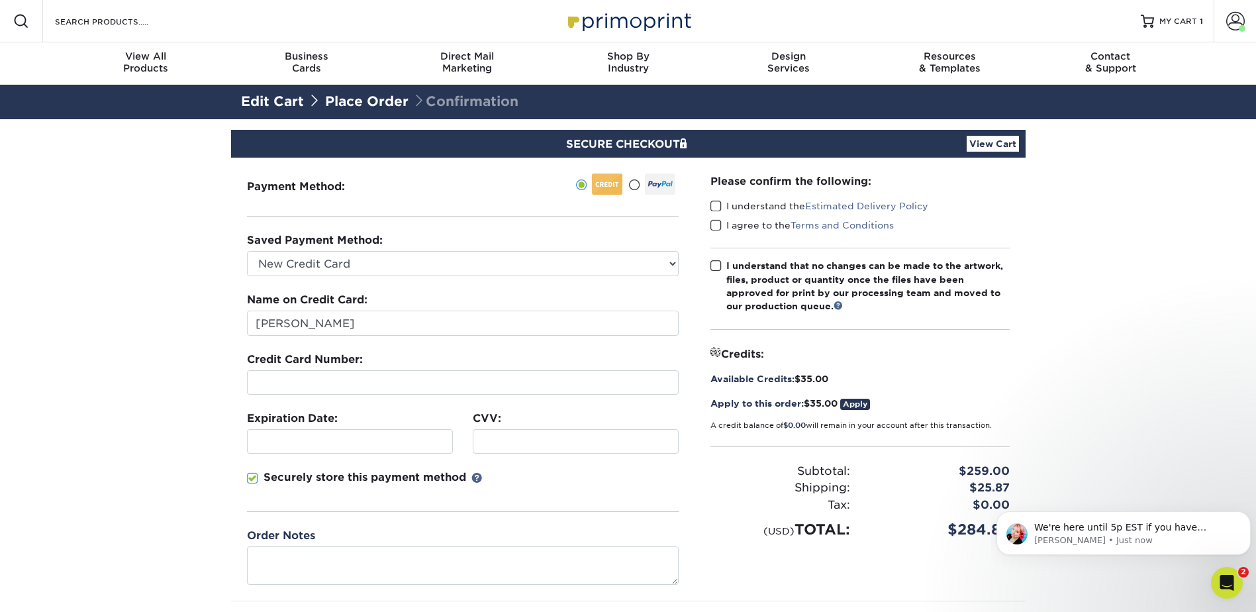
click at [716, 202] on span at bounding box center [715, 206] width 11 height 13
click at [0, 0] on input "I understand the Estimated Delivery Policy" at bounding box center [0, 0] width 0 height 0
click at [716, 224] on span at bounding box center [715, 225] width 11 height 13
click at [0, 0] on input "I agree to the Terms and Conditions" at bounding box center [0, 0] width 0 height 0
click at [714, 260] on span at bounding box center [715, 266] width 11 height 13
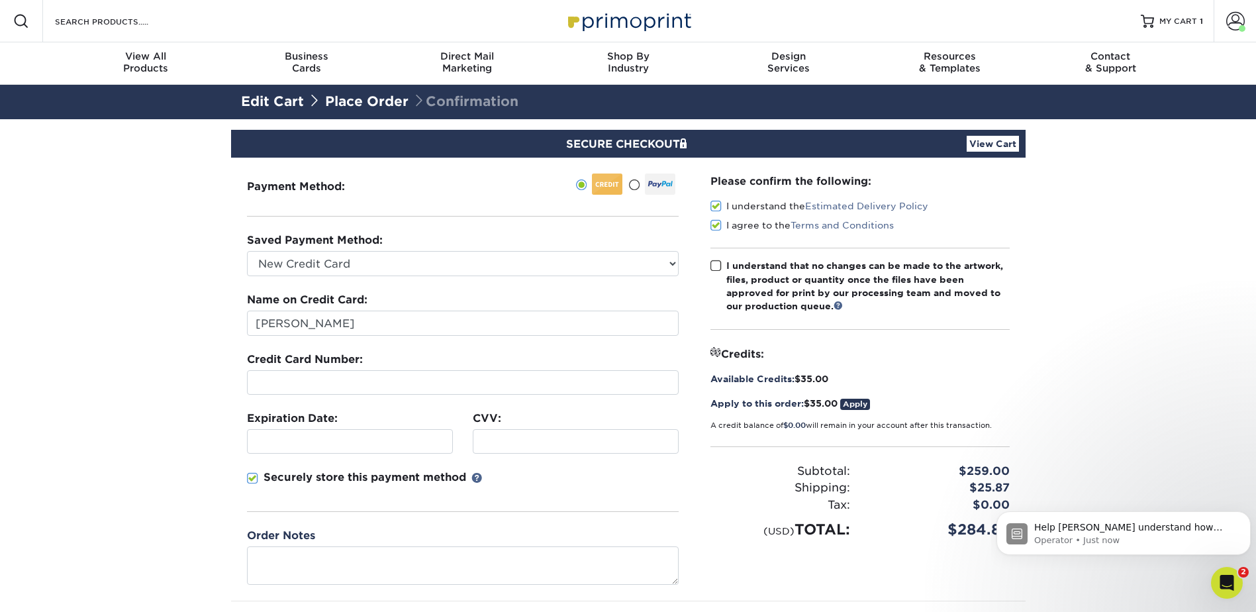
click at [0, 0] on input "I understand that no changes can be made to the artwork, files, product or quan…" at bounding box center [0, 0] width 0 height 0
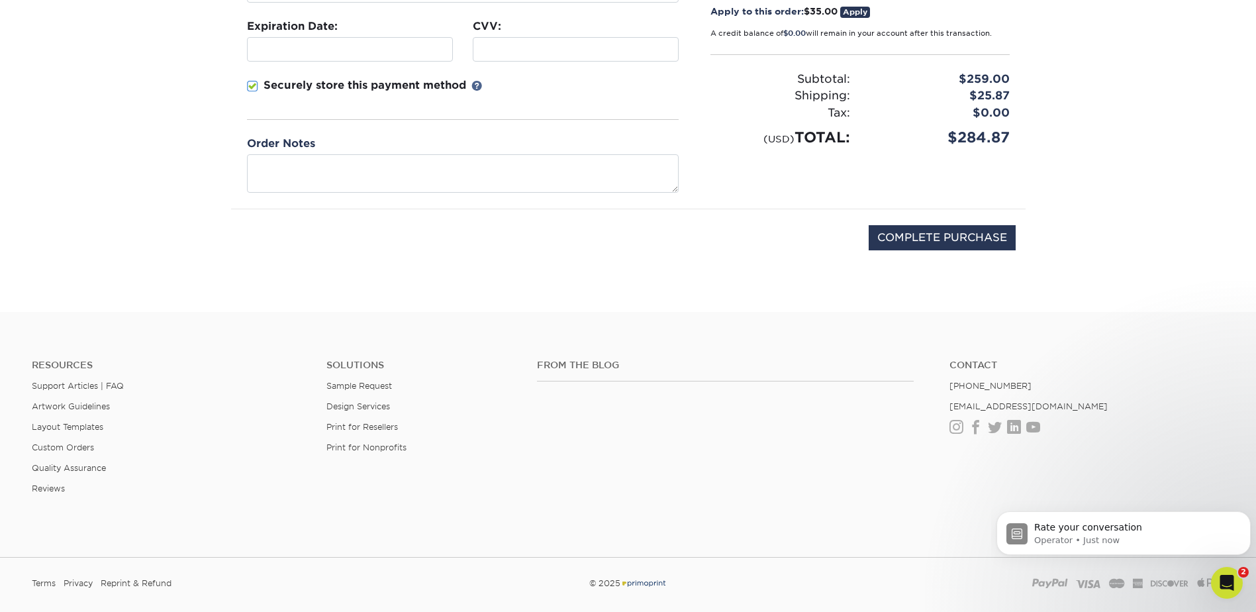
scroll to position [397, 0]
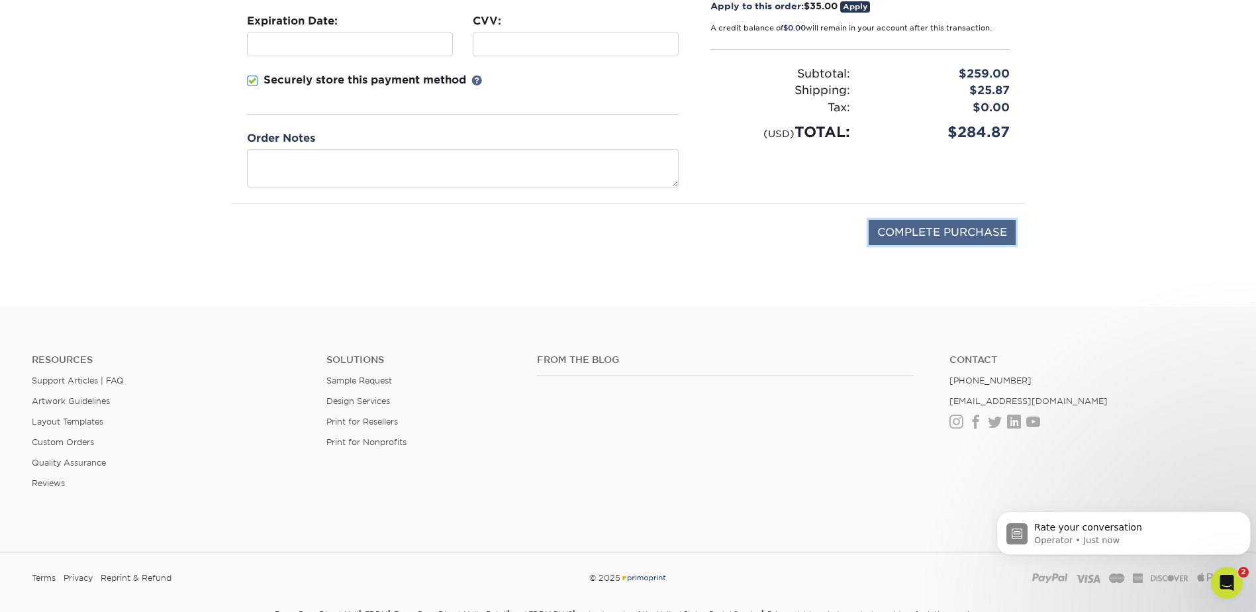
click at [942, 234] on input "COMPLETE PURCHASE" at bounding box center [942, 232] width 147 height 25
type input "PROCESSING, PLEASE WAIT..."
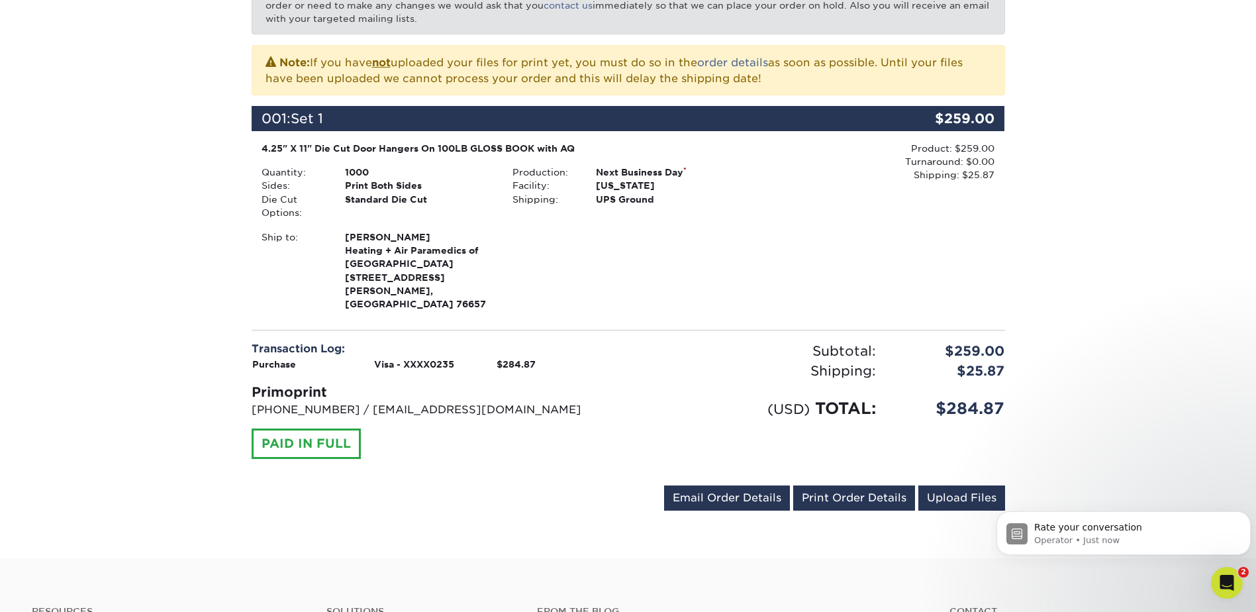
scroll to position [265, 0]
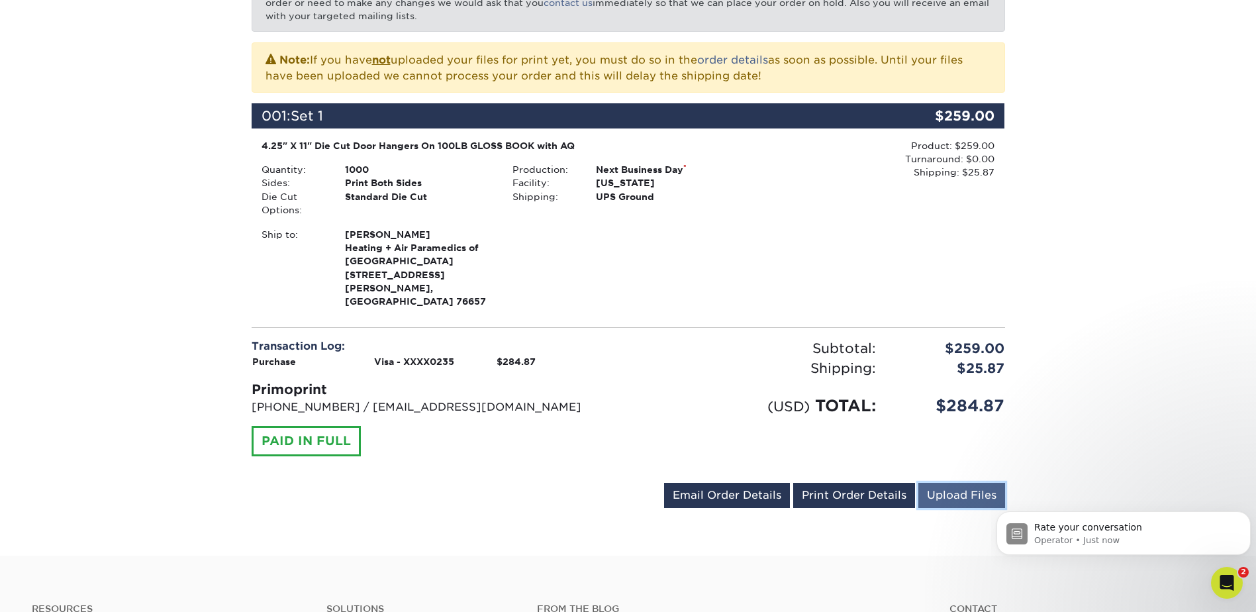
click at [977, 483] on link "Upload Files" at bounding box center [961, 495] width 87 height 25
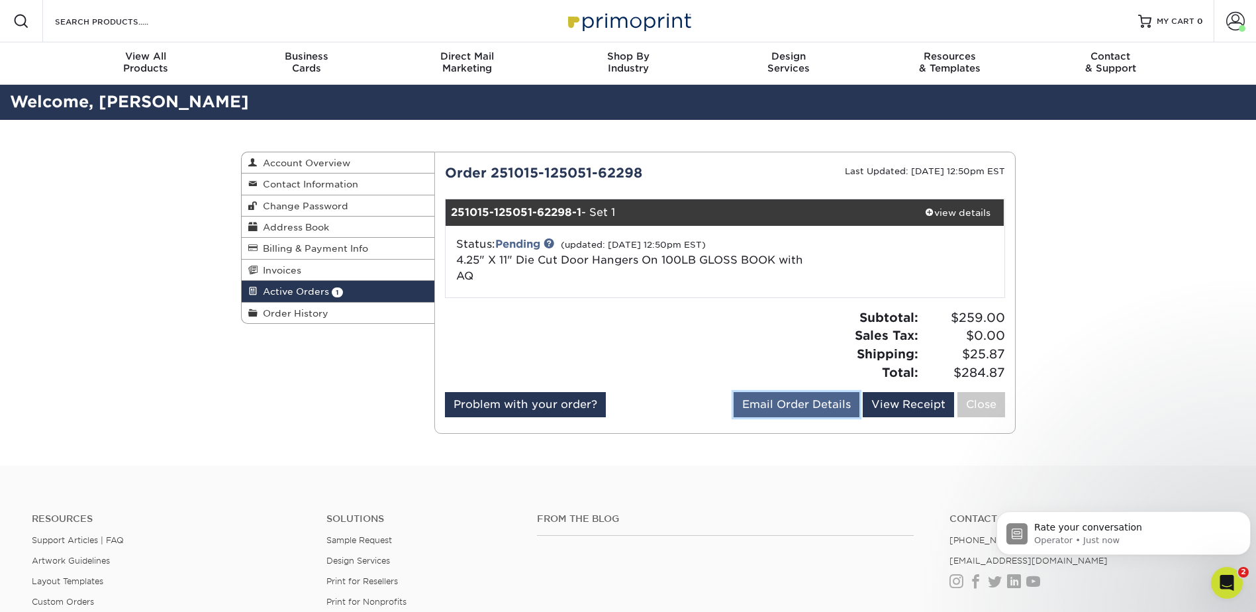
click at [802, 408] on link "Email Order Details" at bounding box center [797, 404] width 126 height 25
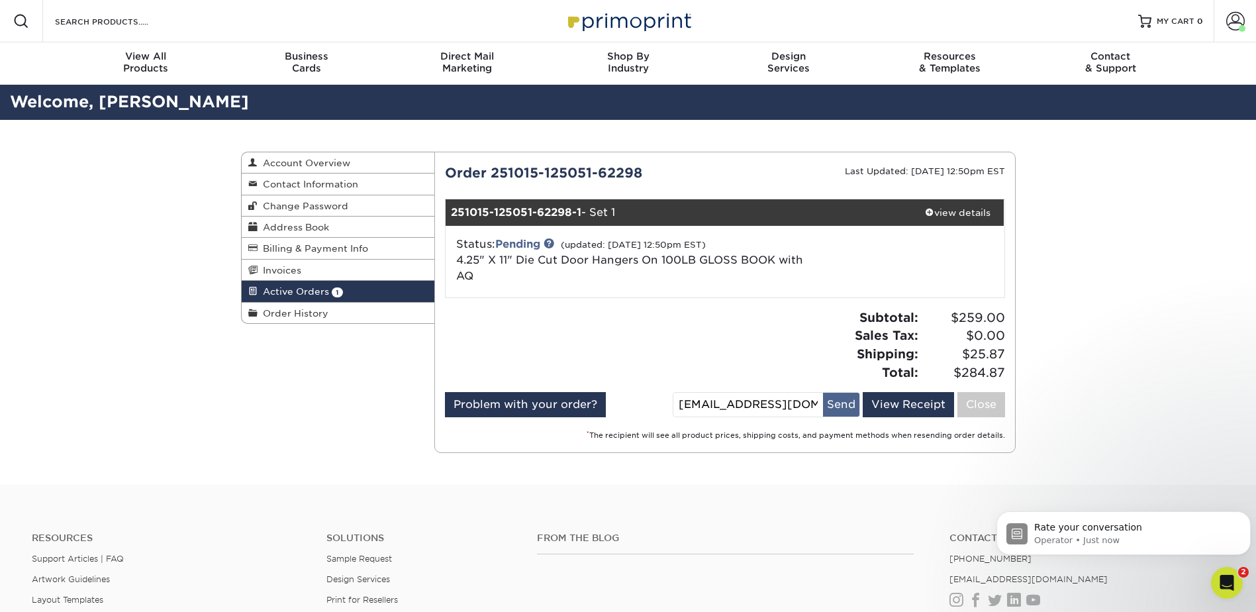
click at [841, 403] on button "Send" at bounding box center [841, 405] width 36 height 24
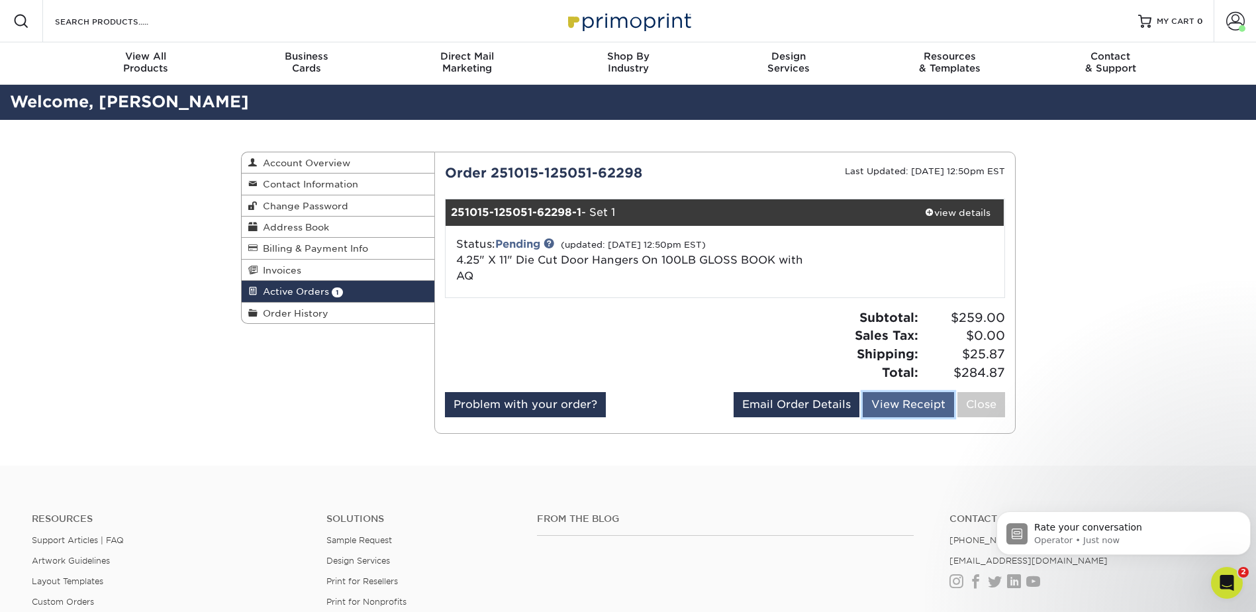
click at [900, 406] on link "View Receipt" at bounding box center [908, 404] width 91 height 25
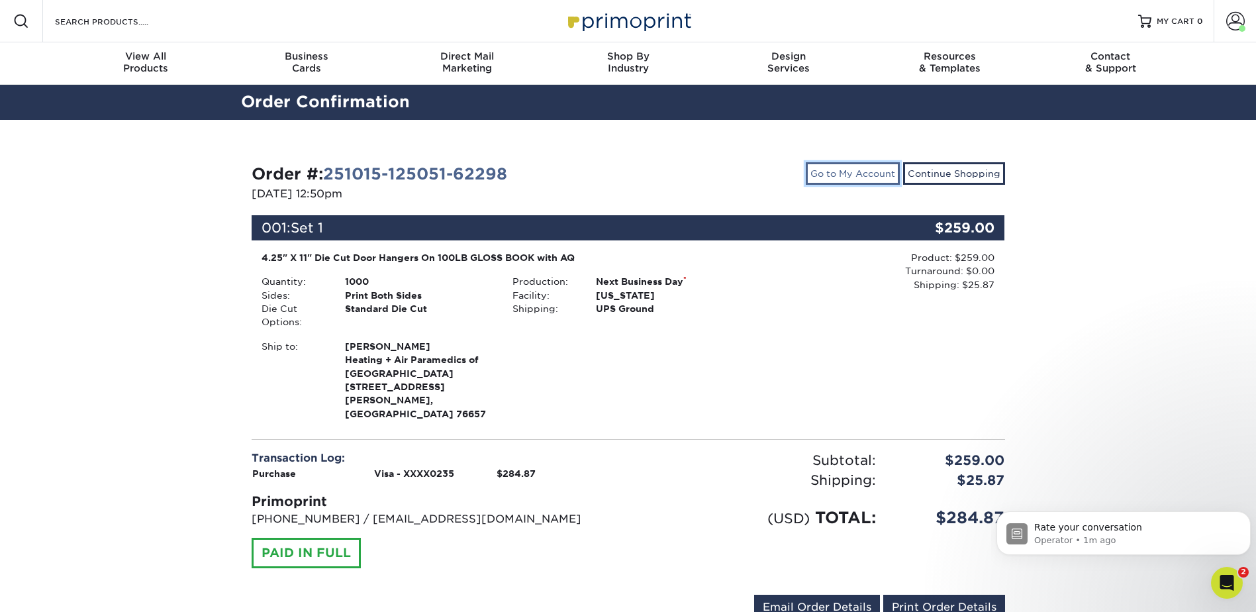
click at [855, 173] on link "Go to My Account" at bounding box center [853, 173] width 94 height 23
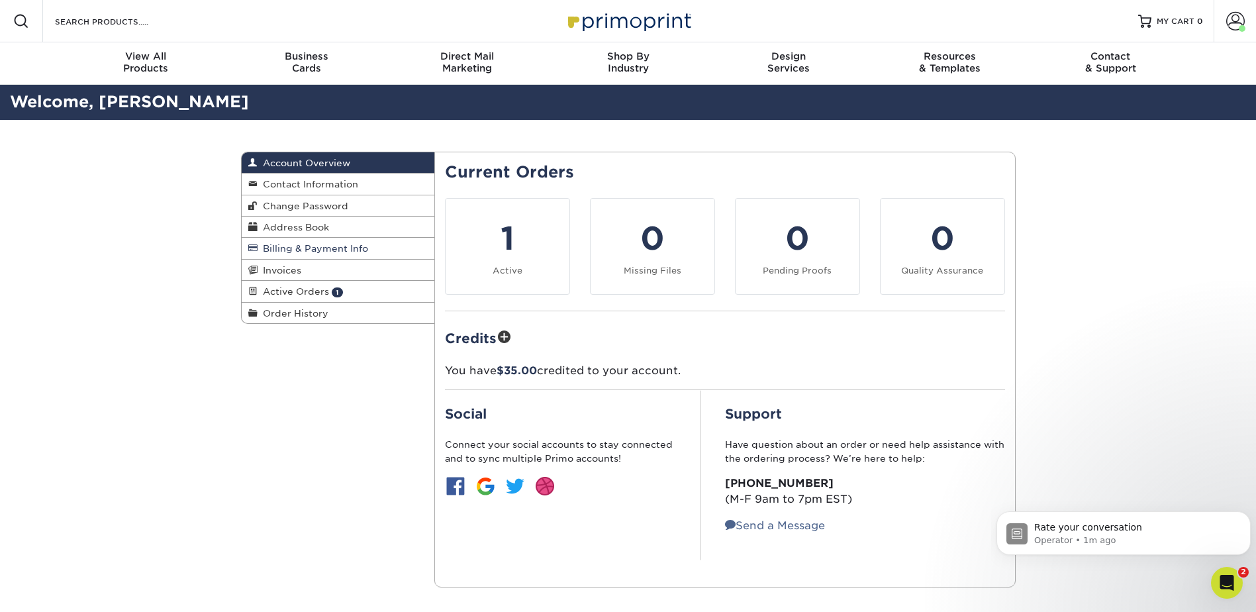
click at [351, 246] on span "Billing & Payment Info" at bounding box center [313, 248] width 111 height 11
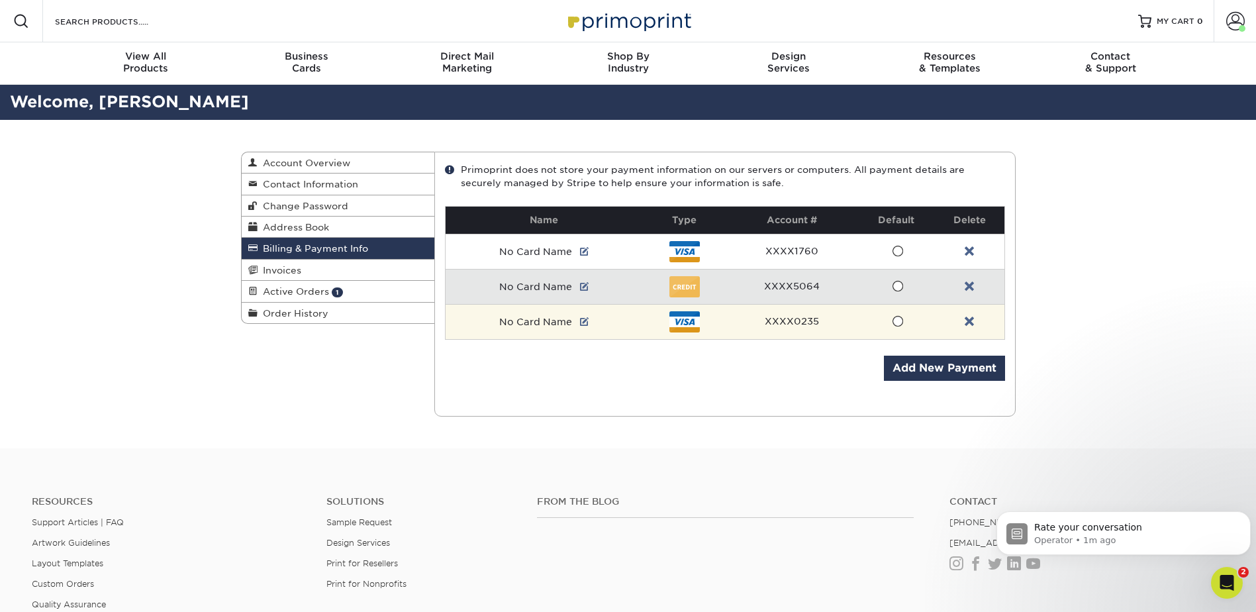
click at [896, 319] on span at bounding box center [897, 321] width 11 height 13
click at [0, 0] on input "radio" at bounding box center [0, 0] width 0 height 0
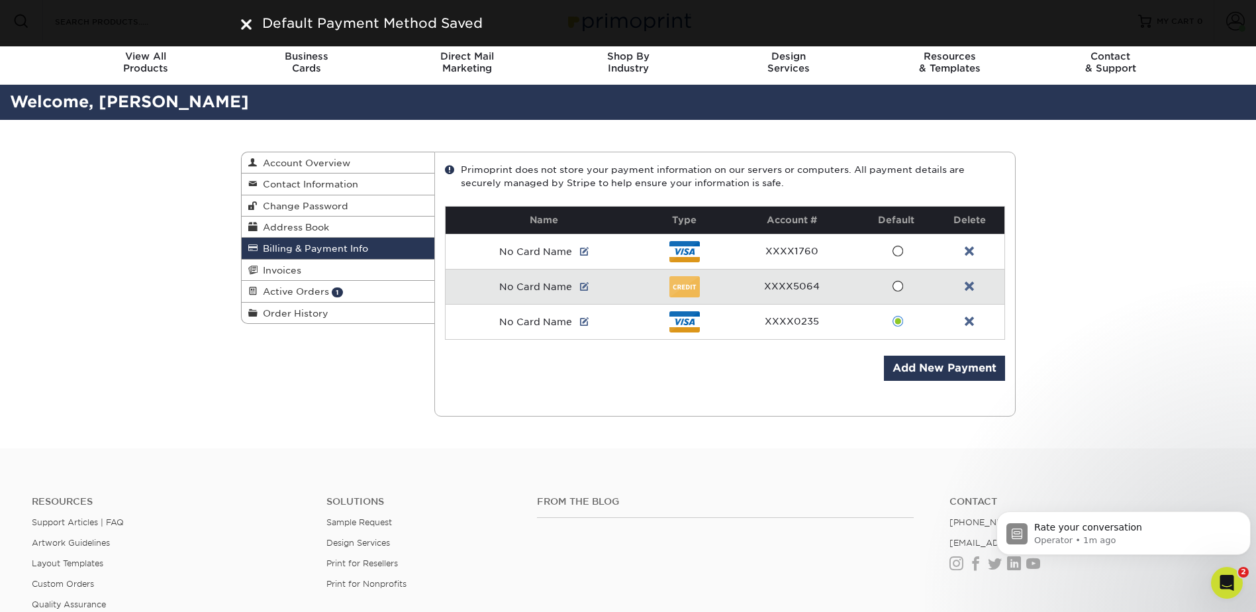
click at [1183, 265] on div "Billing & Payment Info Account Overview Contact Information Change Password Add…" at bounding box center [628, 284] width 1256 height 328
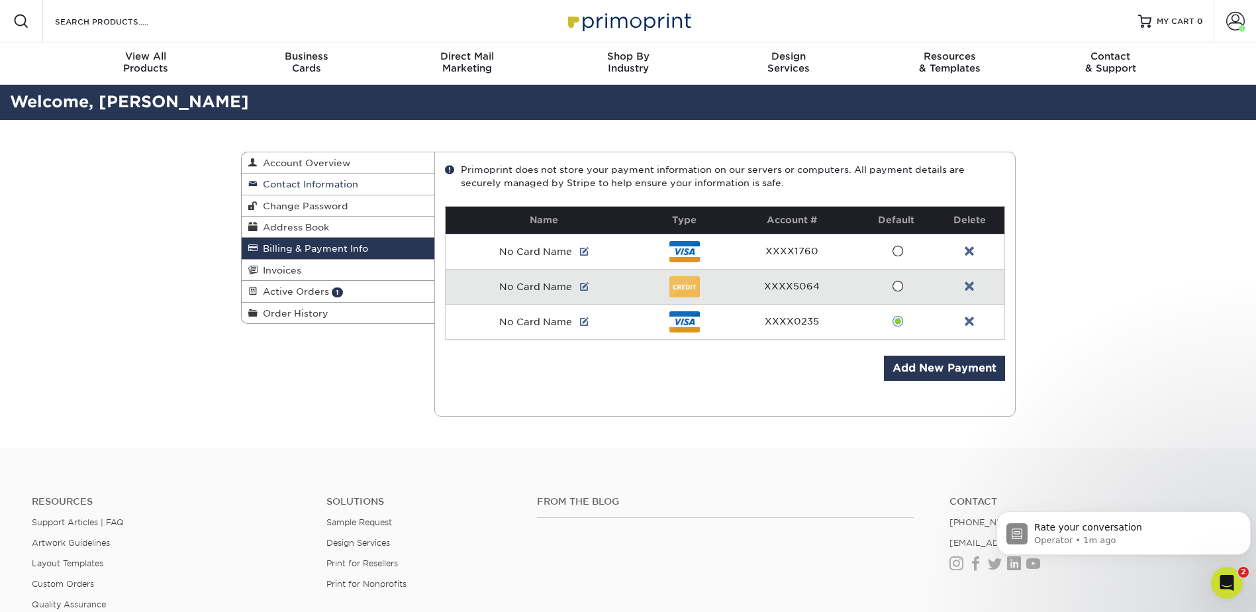
click at [322, 183] on span "Contact Information" at bounding box center [308, 184] width 101 height 11
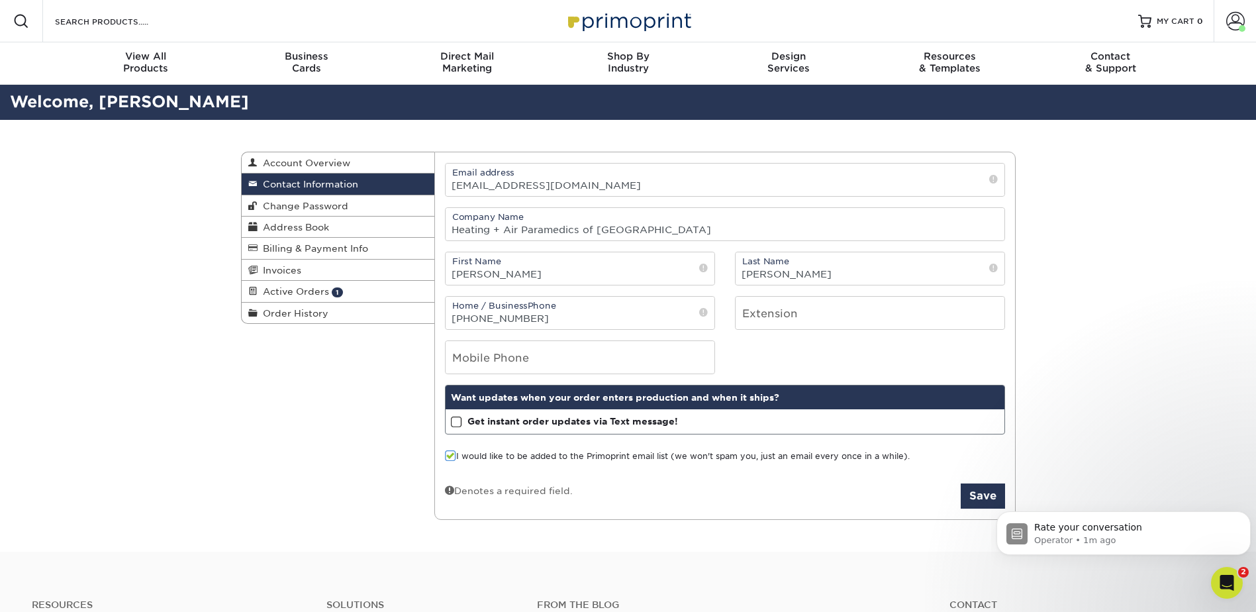
click at [457, 418] on span at bounding box center [456, 422] width 11 height 13
click at [0, 0] on input "Get instant order updates via Text message!" at bounding box center [0, 0] width 0 height 0
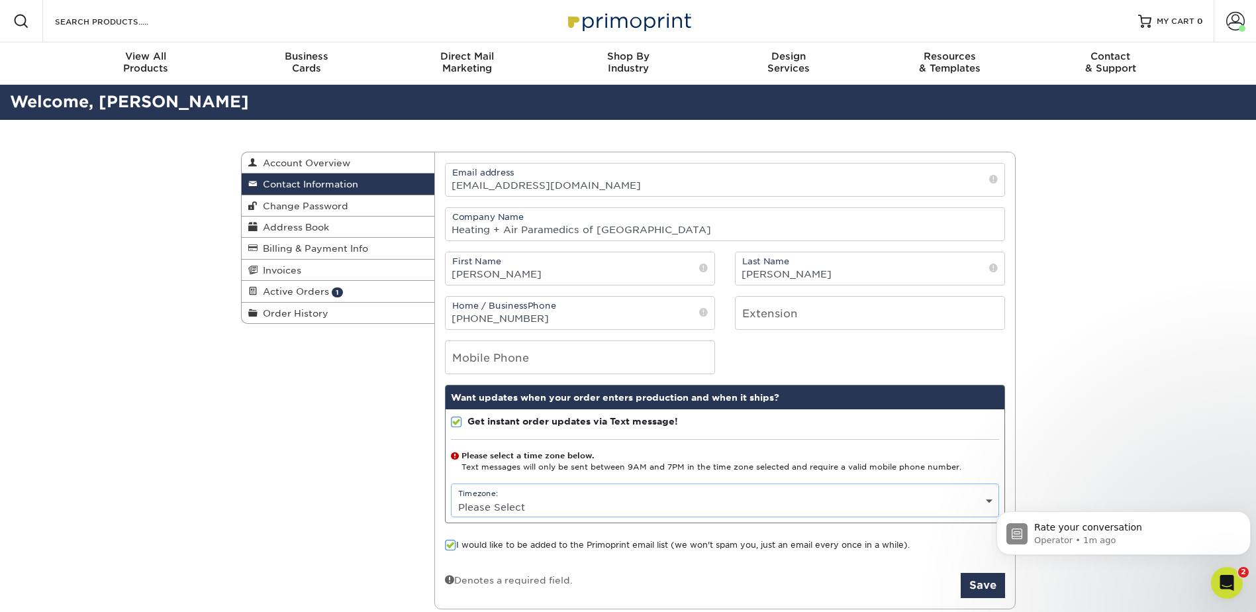
click at [510, 508] on select "Please Select (GMT -12:00) Eniwetok, Kwajalein (GMT -11:00) Midway Island, Samo…" at bounding box center [725, 506] width 547 height 19
select select "-6.0"
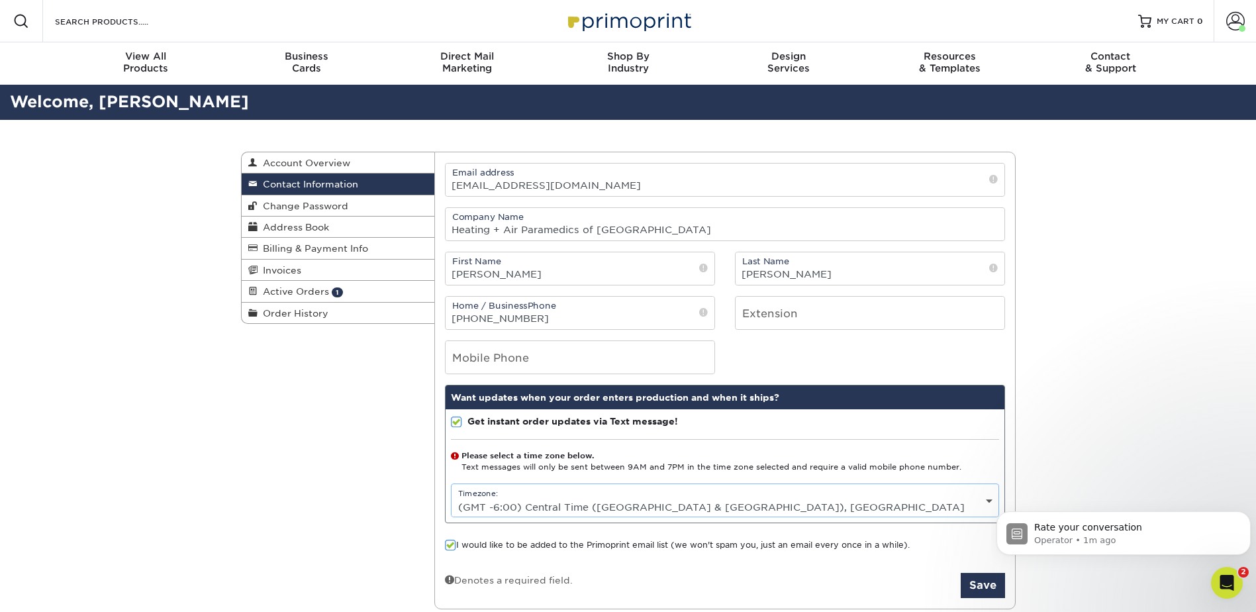
click at [452, 497] on select "Please Select (GMT -12:00) Eniwetok, Kwajalein (GMT -11:00) Midway Island, Samo…" at bounding box center [725, 506] width 547 height 19
click at [982, 583] on button "Save" at bounding box center [983, 585] width 44 height 25
